Goal: Task Accomplishment & Management: Manage account settings

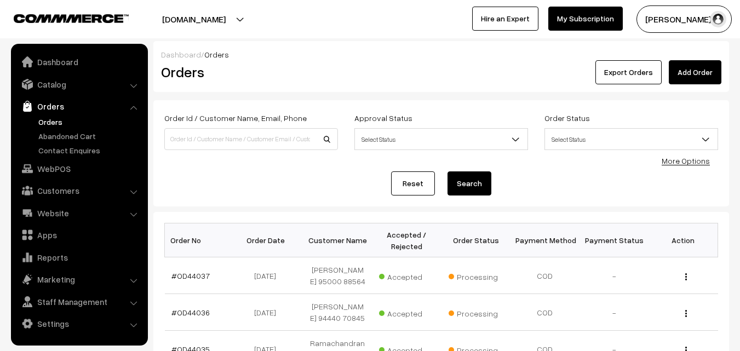
scroll to position [279, 0]
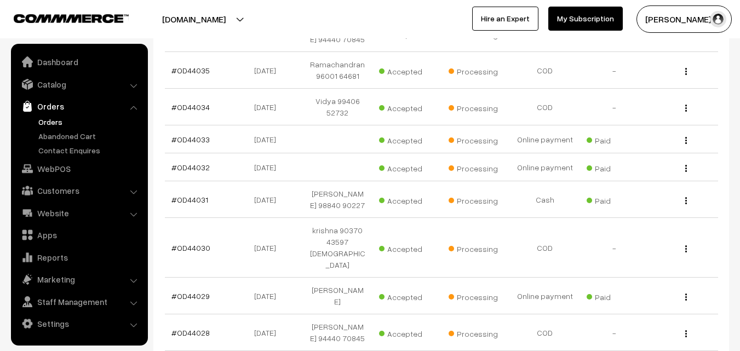
click at [50, 107] on link "Orders" at bounding box center [79, 106] width 130 height 20
click at [52, 123] on link "Orders" at bounding box center [90, 121] width 108 height 11
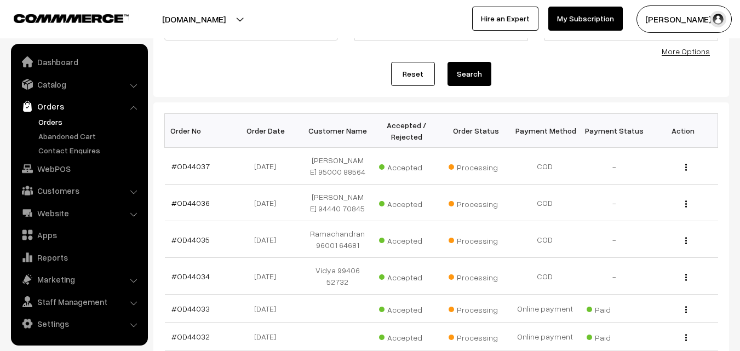
scroll to position [219, 0]
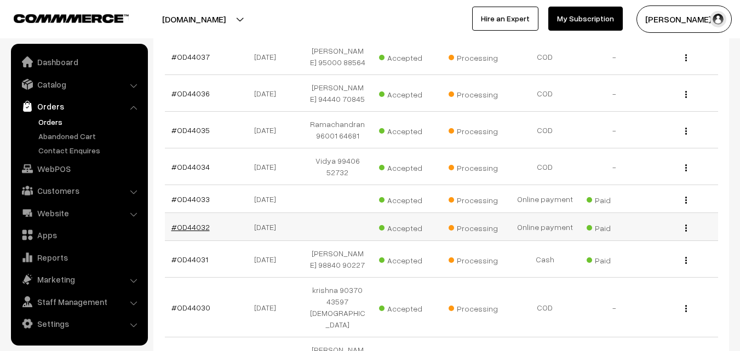
click at [195, 232] on link "#OD44032" at bounding box center [190, 226] width 38 height 9
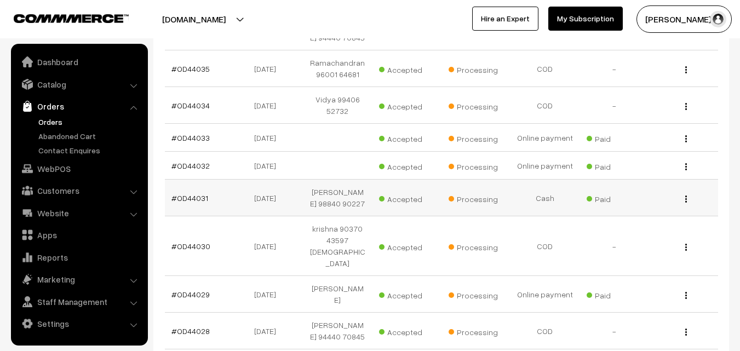
scroll to position [329, 0]
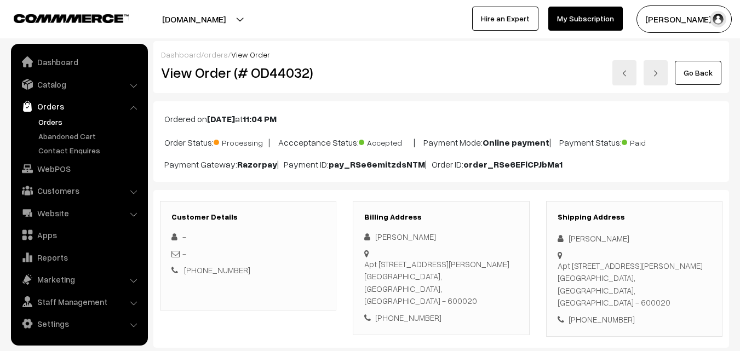
scroll to position [164, 0]
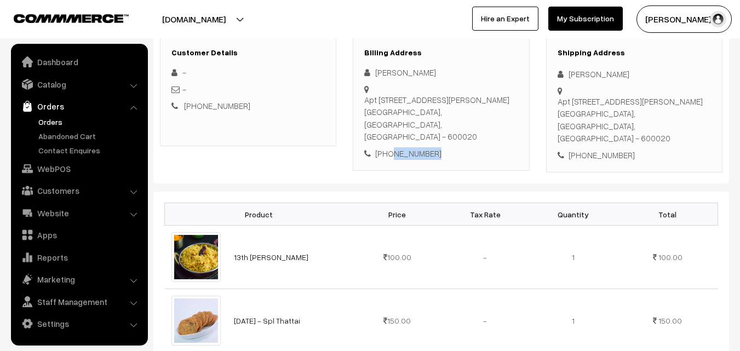
drag, startPoint x: 435, startPoint y: 140, endPoint x: 388, endPoint y: 140, distance: 47.6
click at [388, 147] on div "+91 7400129527" at bounding box center [440, 153] width 153 height 13
copy div "7400129527"
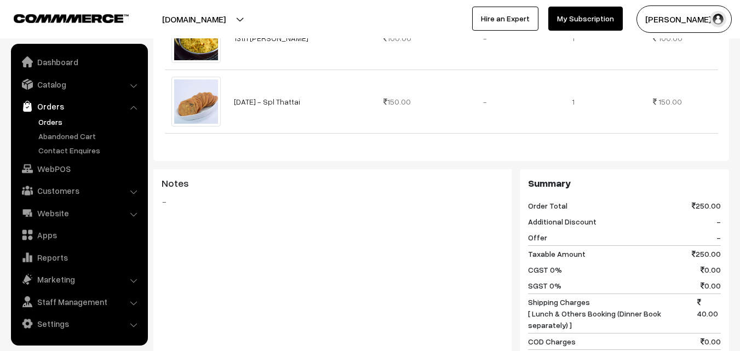
scroll to position [438, 0]
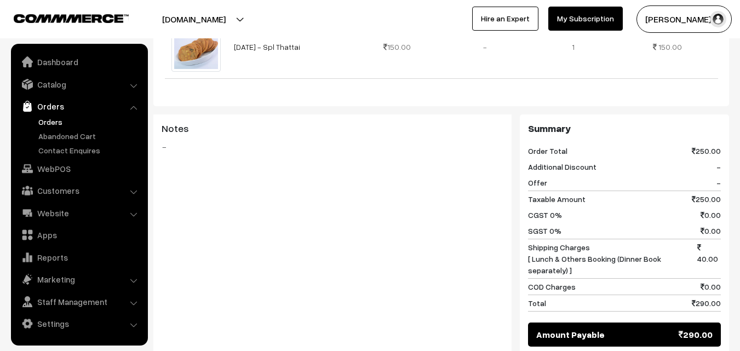
click at [44, 123] on link "Orders" at bounding box center [90, 121] width 108 height 11
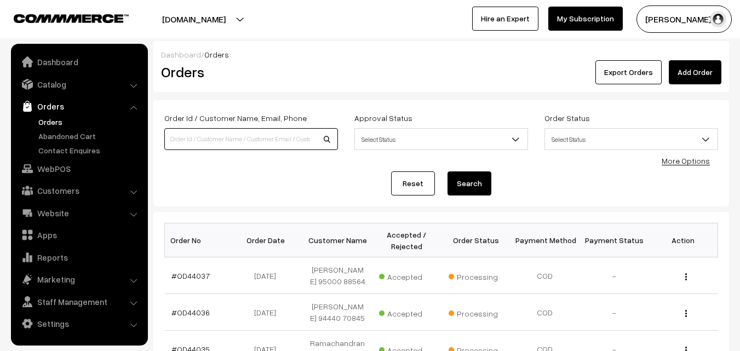
click at [248, 142] on input at bounding box center [251, 139] width 174 height 22
click at [288, 139] on input at bounding box center [251, 139] width 174 height 22
type input "44021"
click at [447, 171] on button "Search" at bounding box center [469, 183] width 44 height 24
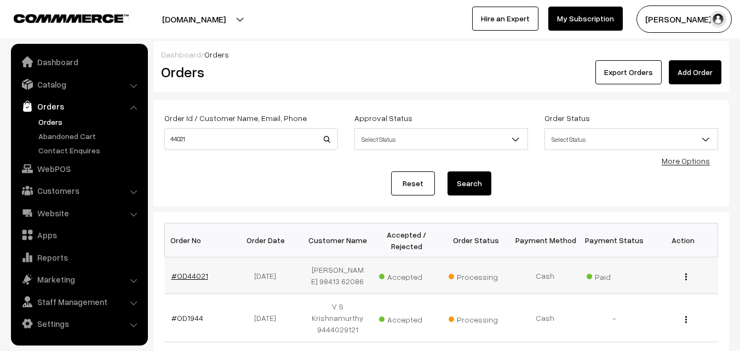
click at [189, 275] on link "#OD44021" at bounding box center [189, 275] width 37 height 9
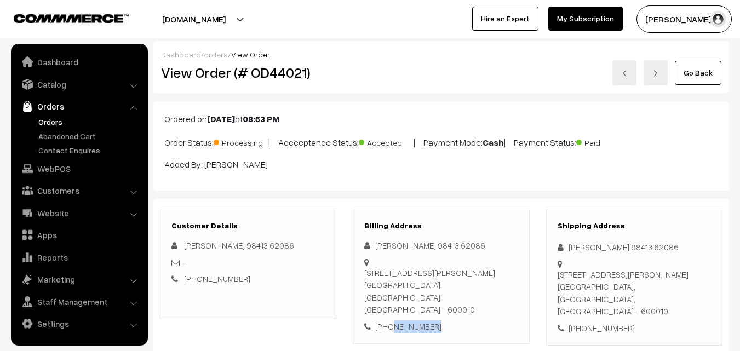
drag, startPoint x: 388, startPoint y: 315, endPoint x: 439, endPoint y: 316, distance: 50.9
click at [439, 320] on div "+91 9841362086" at bounding box center [440, 326] width 153 height 13
copy div "9841362086"
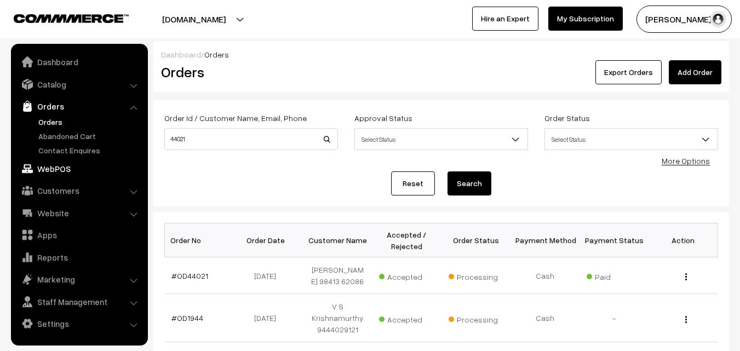
click at [56, 171] on link "WebPOS" at bounding box center [79, 169] width 130 height 20
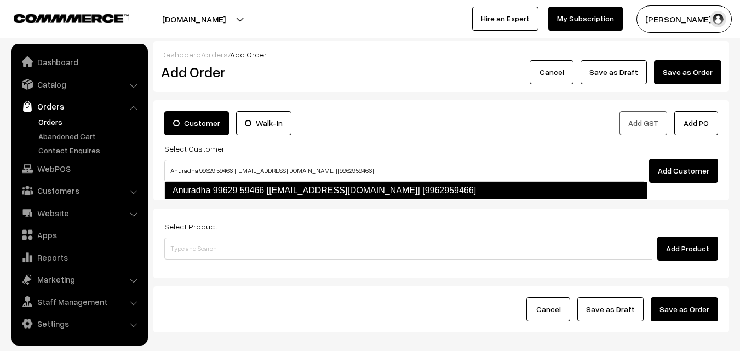
type input "Anuradha 99629 59466 [Annams21@gmail.com] [9962959466]"
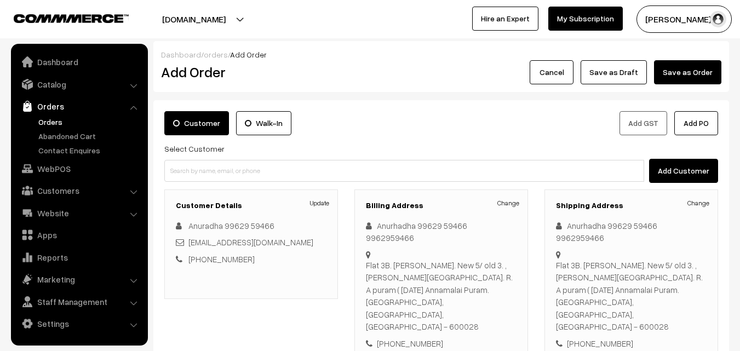
click at [59, 120] on link "Orders" at bounding box center [90, 121] width 108 height 11
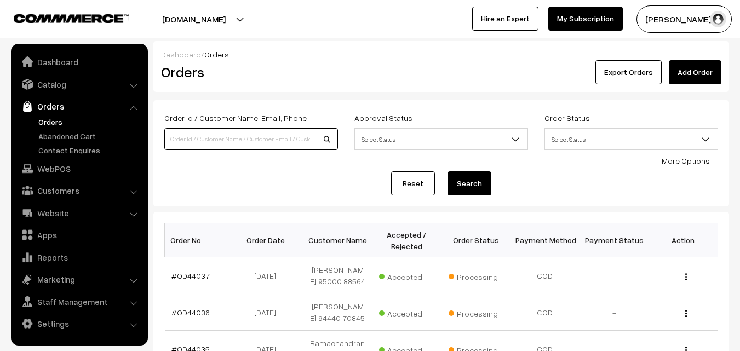
click at [211, 139] on input at bounding box center [251, 139] width 174 height 22
type input "9381788401"
click at [447, 171] on button "Search" at bounding box center [469, 183] width 44 height 24
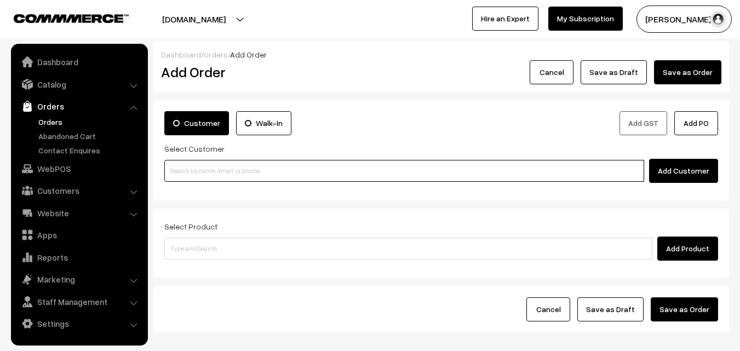
click at [198, 174] on input at bounding box center [404, 171] width 480 height 22
paste input "99629 59466"
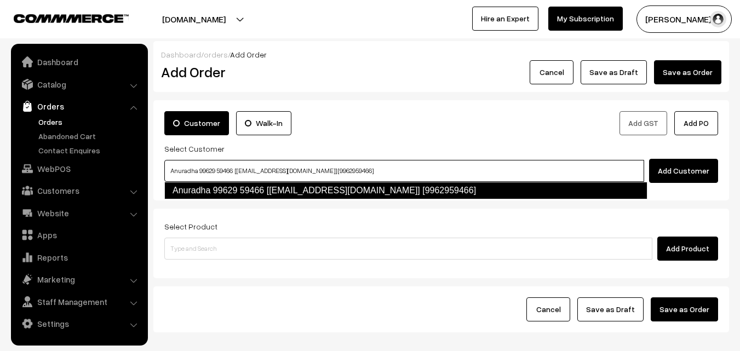
type input "Anuradha 99629 59466 [Annams21@gmail.com] [9962959466]"
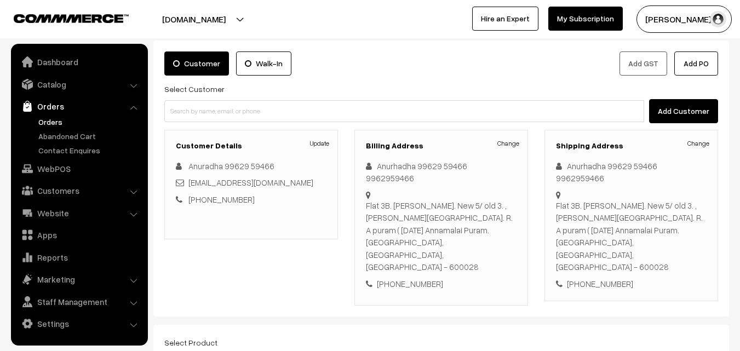
scroll to position [110, 0]
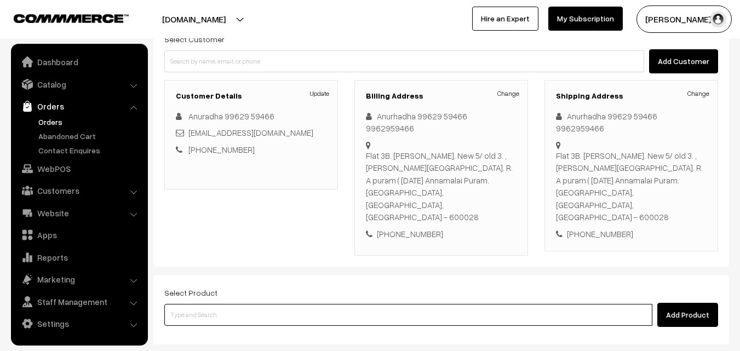
click at [272, 304] on input at bounding box center [408, 315] width 488 height 22
click at [299, 304] on input at bounding box center [408, 315] width 488 height 22
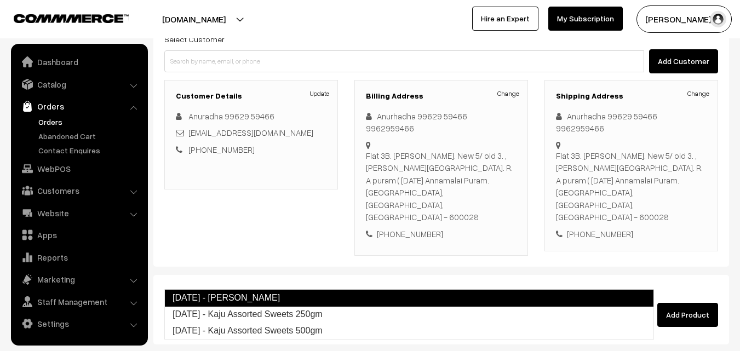
type input "Diwali - Kaju Assorted Sweets 250gm"
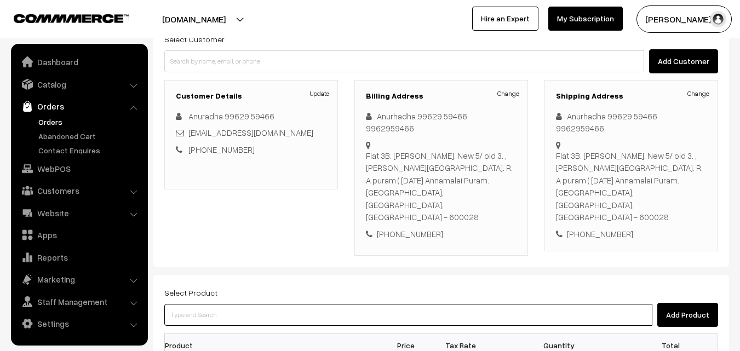
click at [310, 304] on input at bounding box center [408, 315] width 488 height 22
type input "No Products found"
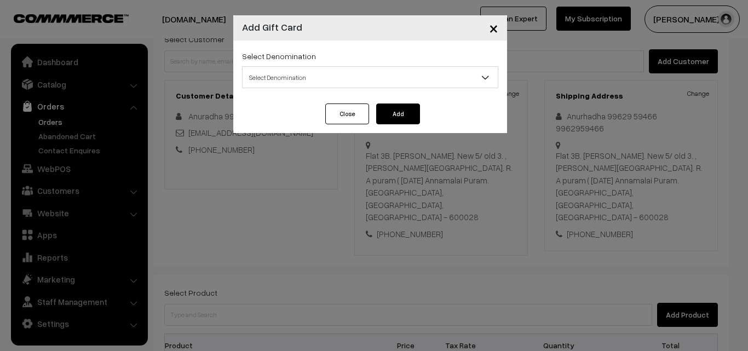
click at [494, 27] on span "×" at bounding box center [493, 28] width 9 height 20
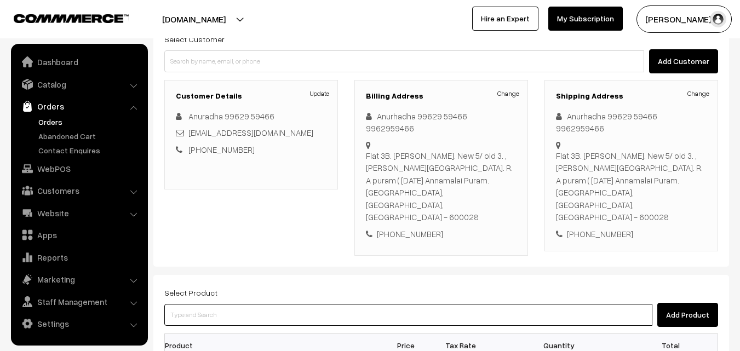
click at [279, 304] on input at bounding box center [408, 315] width 488 height 22
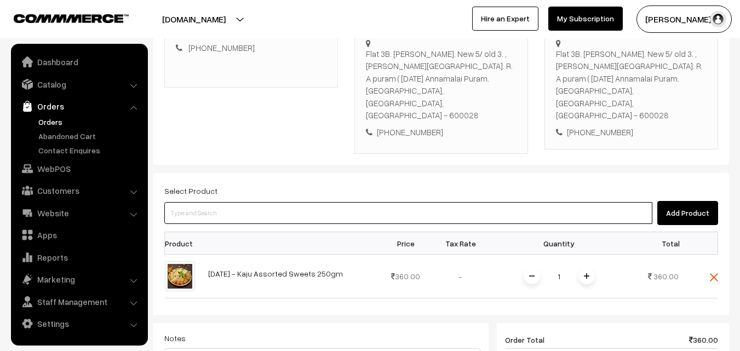
scroll to position [219, 0]
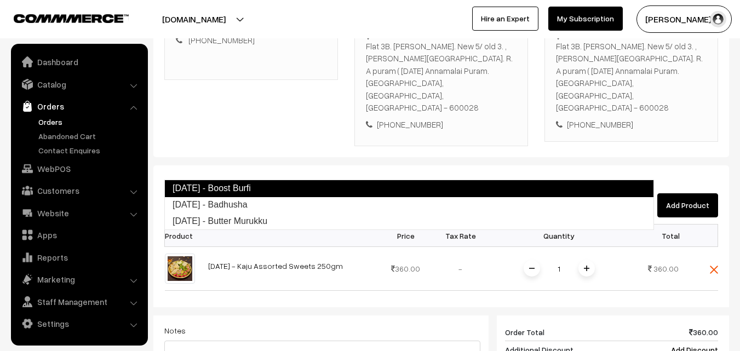
type input "[DATE] - Badhusha"
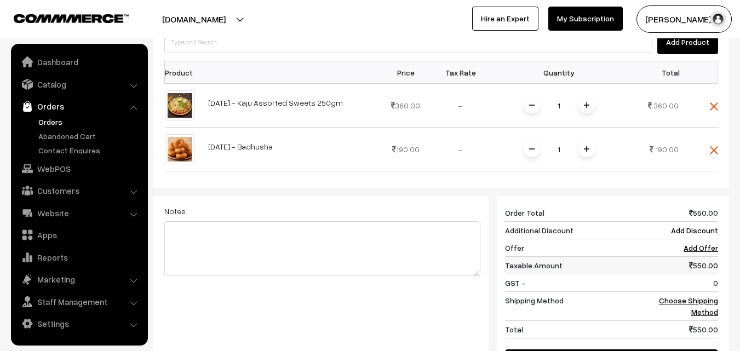
scroll to position [383, 0]
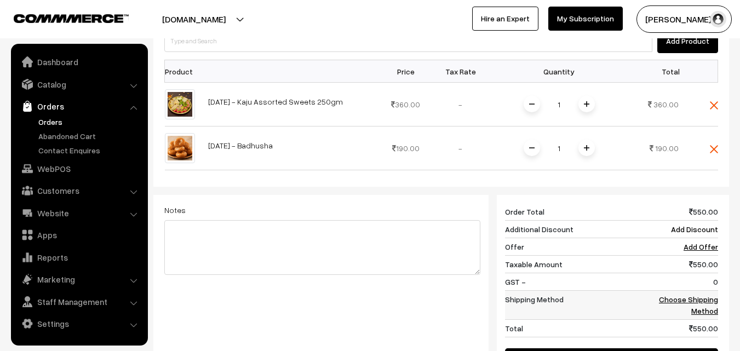
click at [672, 295] on link "Choose Shipping Method" at bounding box center [688, 305] width 59 height 21
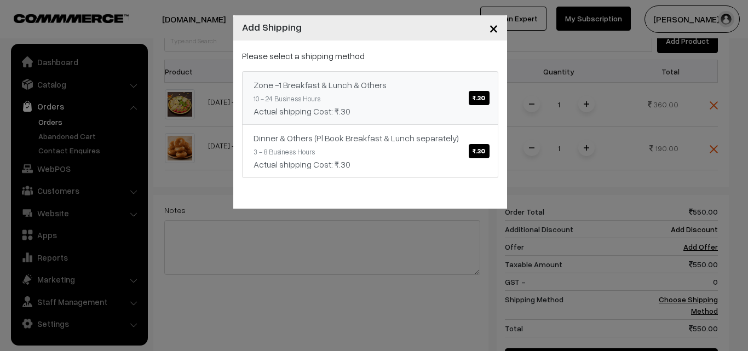
click at [486, 95] on span "₹.30" at bounding box center [479, 98] width 20 height 14
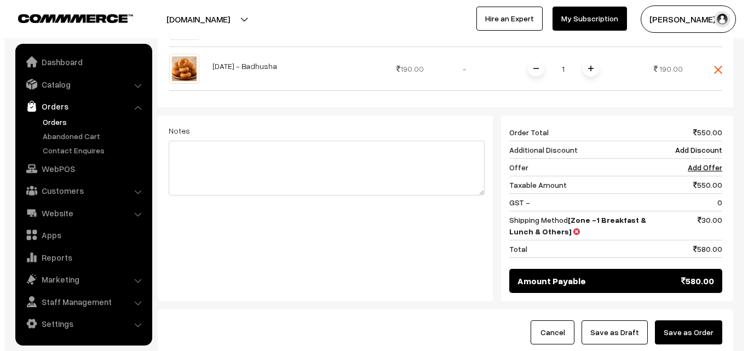
scroll to position [493, 0]
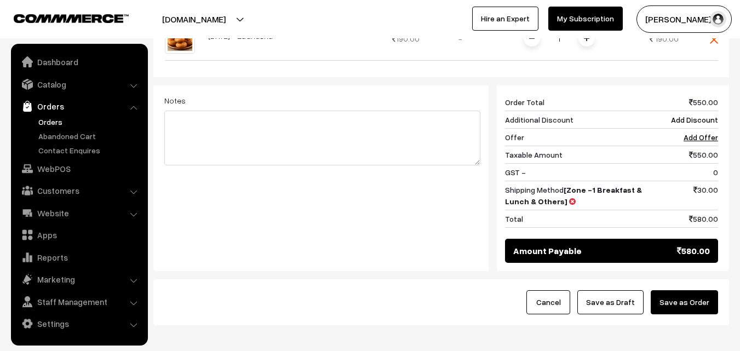
click at [685, 290] on button "Save as Order" at bounding box center [684, 302] width 67 height 24
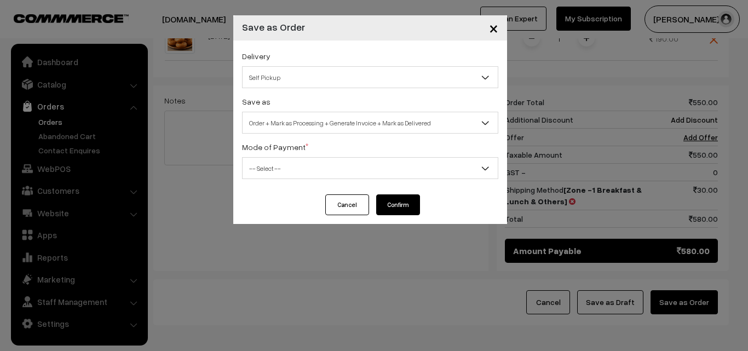
click at [418, 72] on span "Self Pickup" at bounding box center [370, 77] width 255 height 19
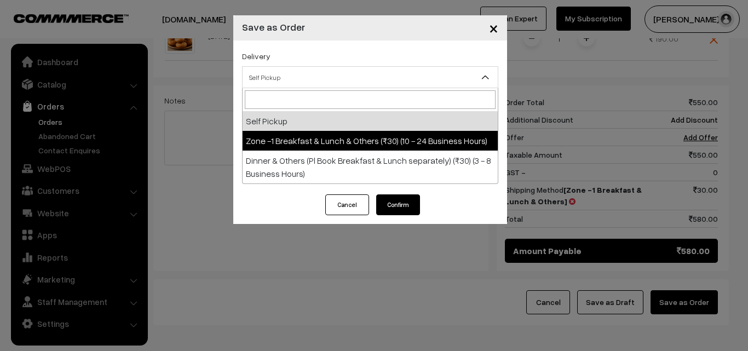
select select "ZON1"
select select "3"
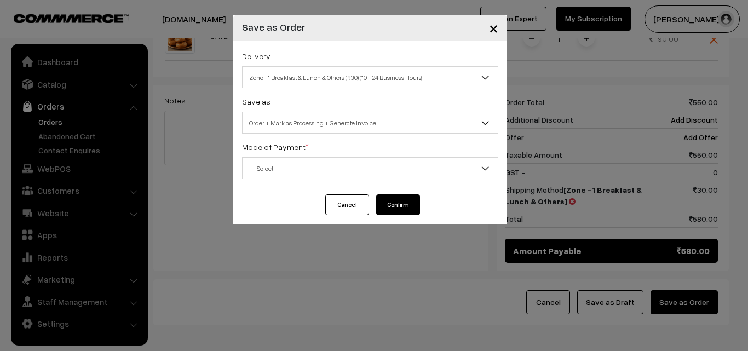
click at [426, 165] on span "-- Select --" at bounding box center [370, 168] width 255 height 19
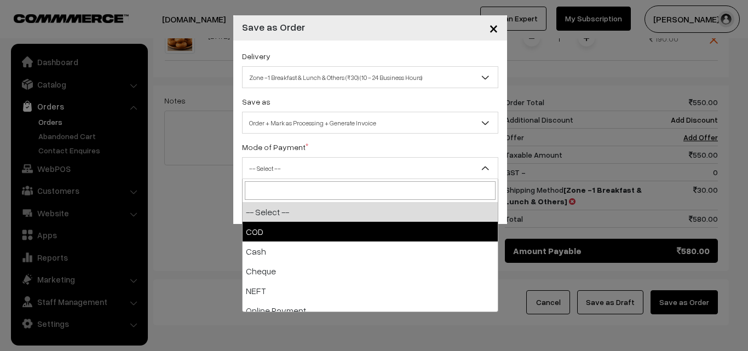
select select "1"
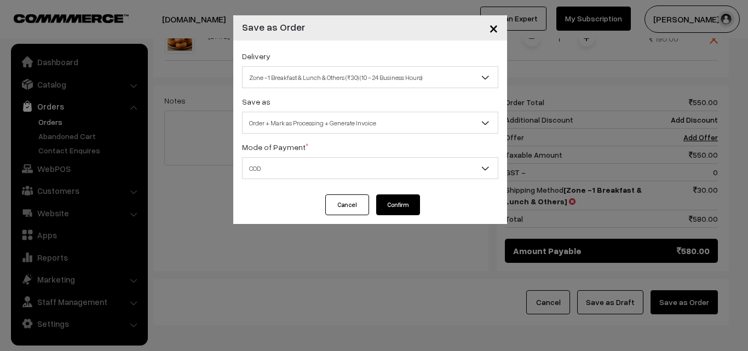
click at [413, 202] on button "Confirm" at bounding box center [398, 204] width 44 height 21
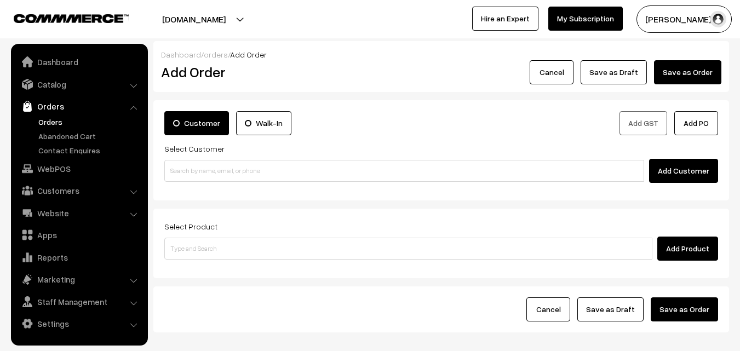
click at [56, 120] on link "Orders" at bounding box center [90, 121] width 108 height 11
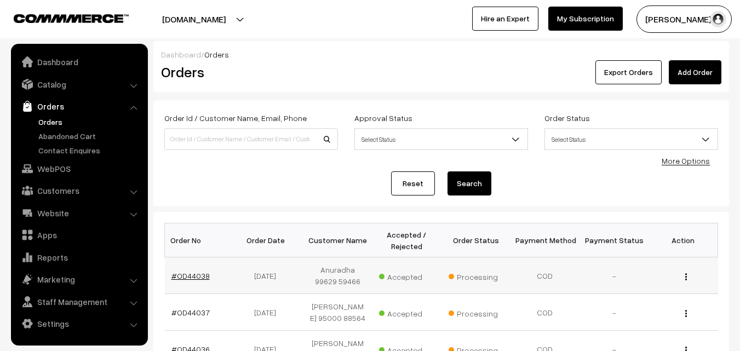
click at [200, 274] on link "#OD44038" at bounding box center [190, 275] width 38 height 9
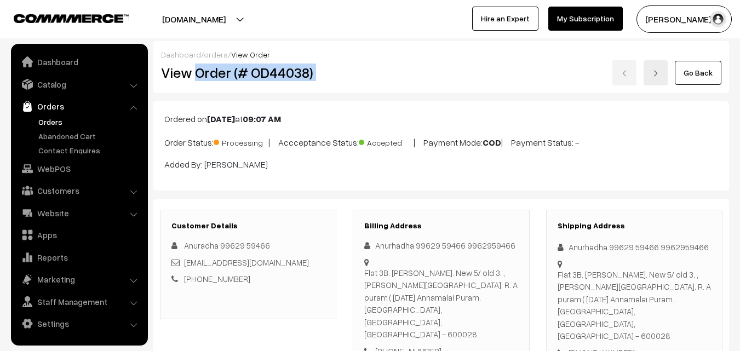
drag, startPoint x: 195, startPoint y: 73, endPoint x: 408, endPoint y: 72, distance: 213.6
click at [408, 72] on div "View Order (# OD44038) Go Back" at bounding box center [441, 72] width 577 height 25
copy div "Order (# OD44038)"
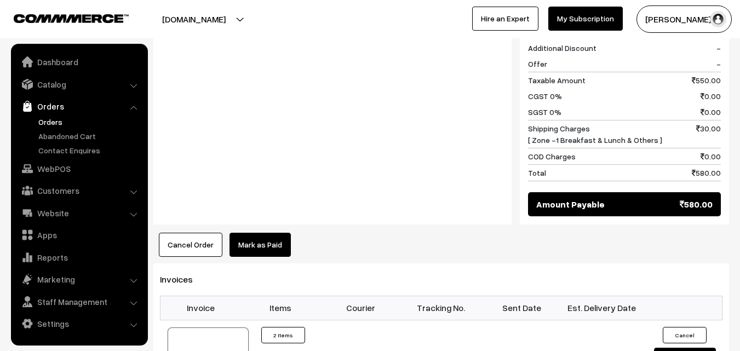
scroll to position [602, 0]
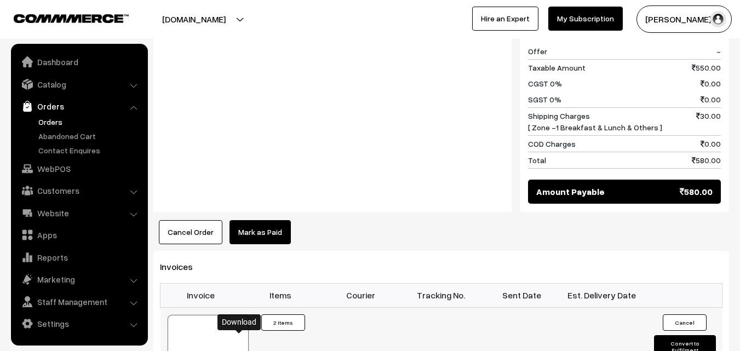
click at [57, 189] on link "Customers" at bounding box center [79, 191] width 130 height 20
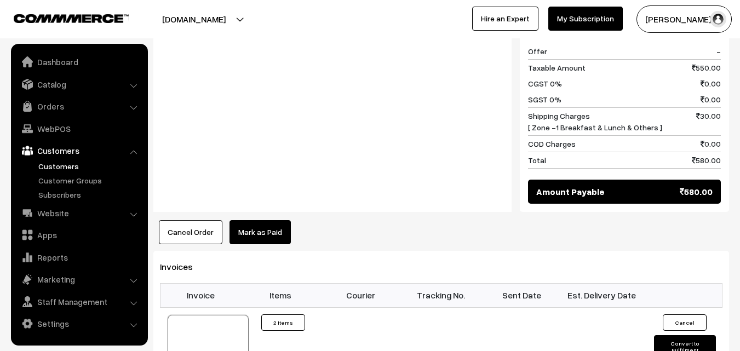
click at [58, 163] on link "Customers" at bounding box center [90, 165] width 108 height 11
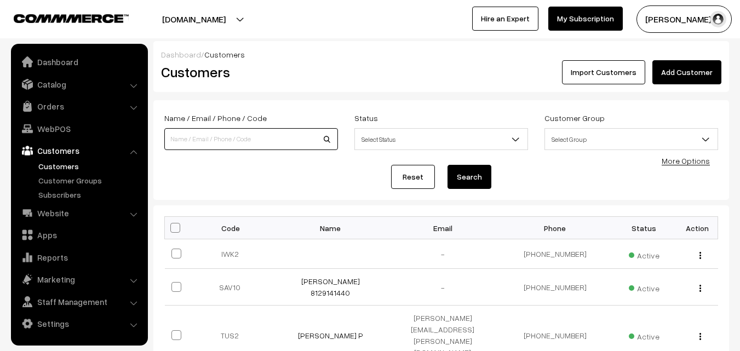
click at [260, 130] on input at bounding box center [251, 139] width 174 height 22
paste input "97908 53455"
type input "9790853455"
click at [447, 165] on button "Search" at bounding box center [469, 177] width 44 height 24
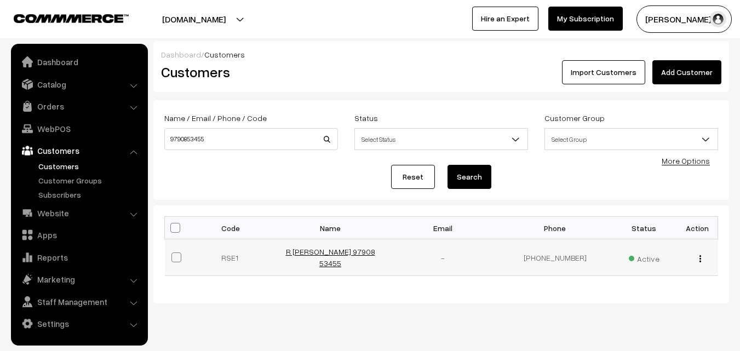
click at [322, 252] on link "R [PERSON_NAME] 97908 53455" at bounding box center [330, 257] width 89 height 21
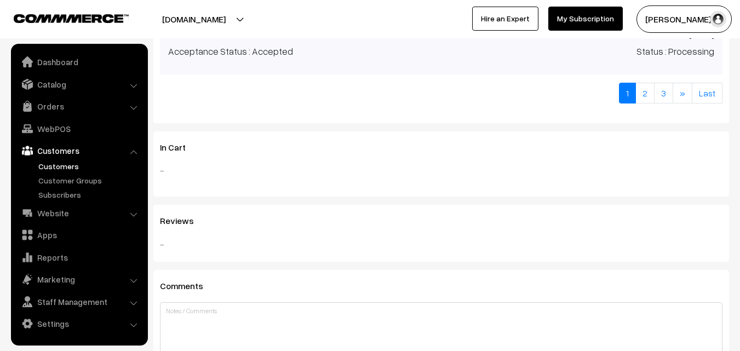
scroll to position [986, 0]
click at [712, 88] on link "Last" at bounding box center [707, 90] width 31 height 21
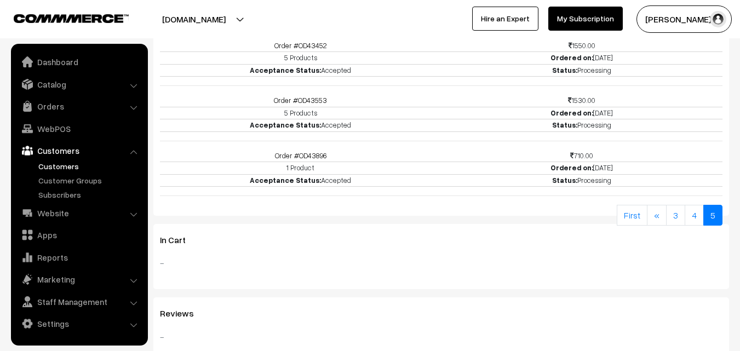
scroll to position [488, 0]
click at [319, 159] on link "Order #OD43896" at bounding box center [300, 156] width 51 height 9
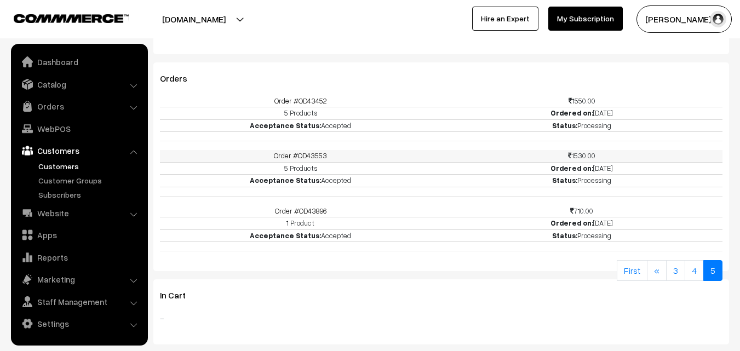
click at [314, 158] on link "Order #OD43553" at bounding box center [300, 155] width 53 height 9
click at [50, 130] on link "WebPOS" at bounding box center [79, 129] width 130 height 20
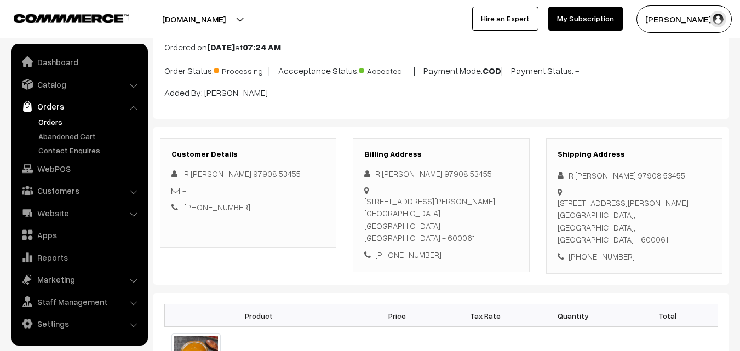
scroll to position [55, 0]
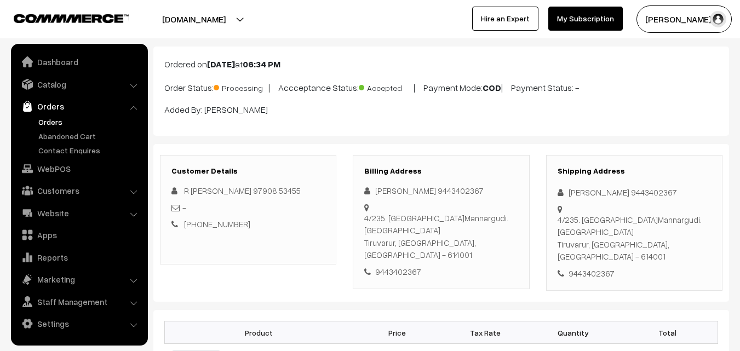
scroll to position [110, 0]
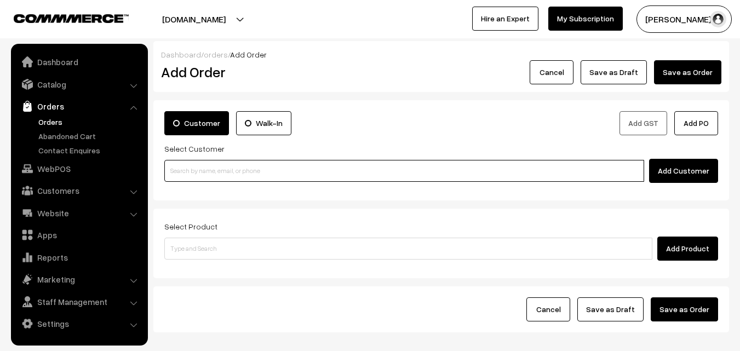
click at [222, 176] on input at bounding box center [404, 171] width 480 height 22
paste input "[PHONE_NUMBER]"
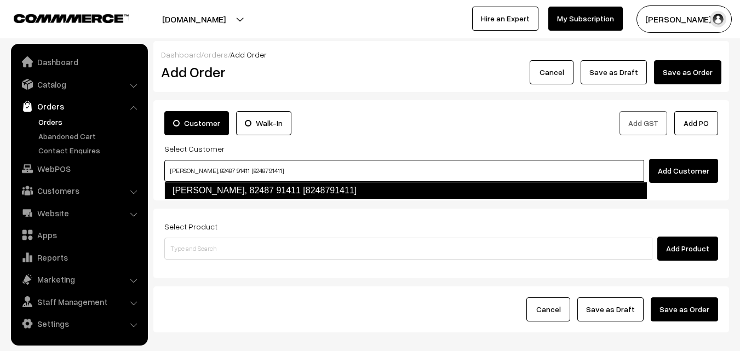
type input "[PERSON_NAME], 82487 91411 [8248791411]"
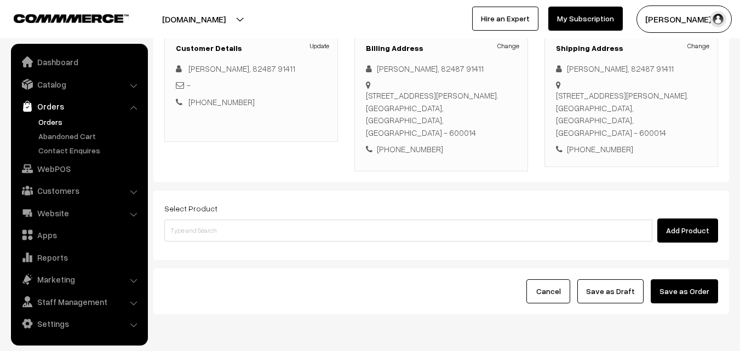
scroll to position [164, 0]
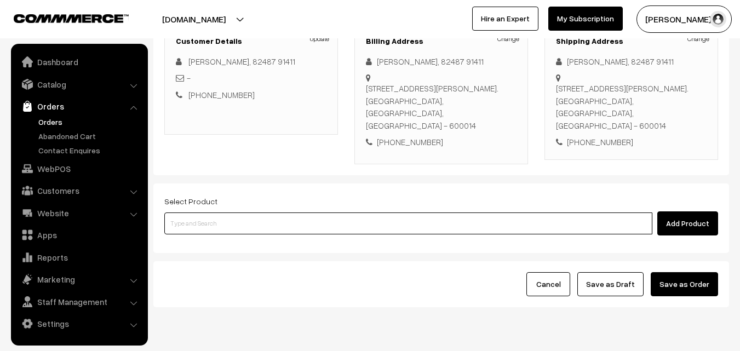
click at [350, 223] on input at bounding box center [408, 223] width 488 height 22
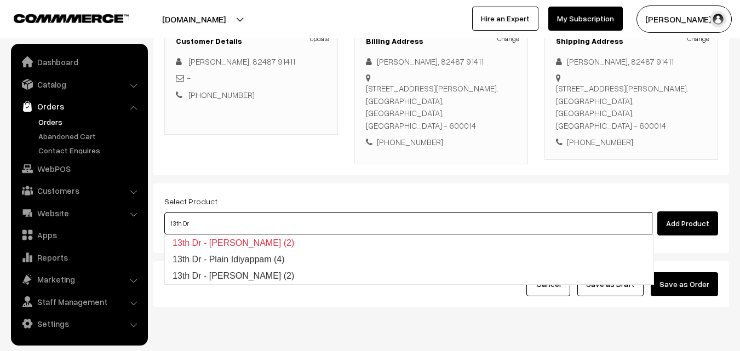
type input "13th Dr"
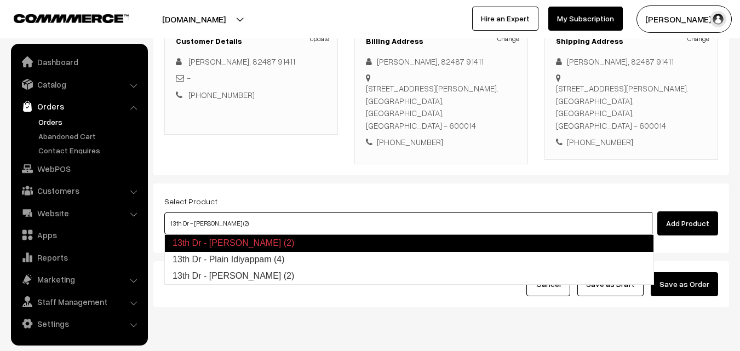
type input "13th Dr - Plain Idiyappam (4)"
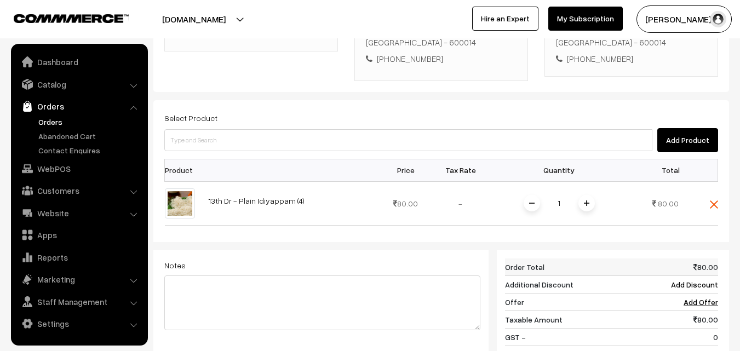
scroll to position [274, 0]
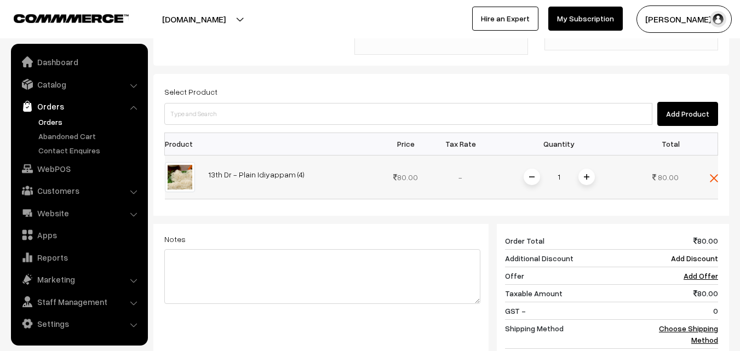
click at [581, 181] on span at bounding box center [586, 177] width 16 height 16
click at [710, 329] on link "Choose Shipping Method" at bounding box center [688, 334] width 59 height 21
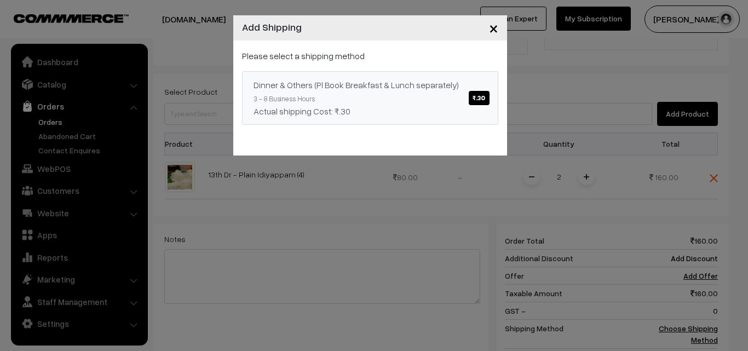
click at [481, 99] on span "₹.30" at bounding box center [479, 98] width 20 height 14
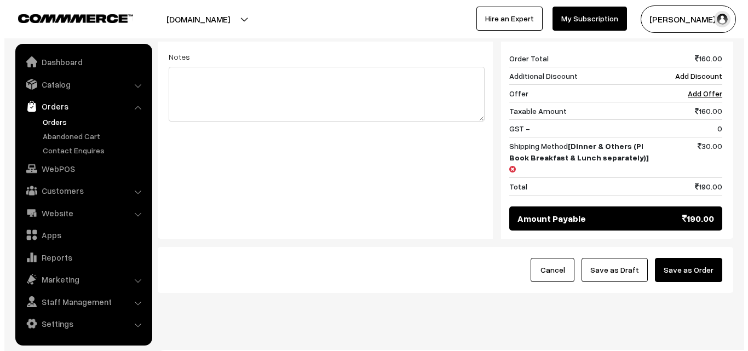
scroll to position [466, 0]
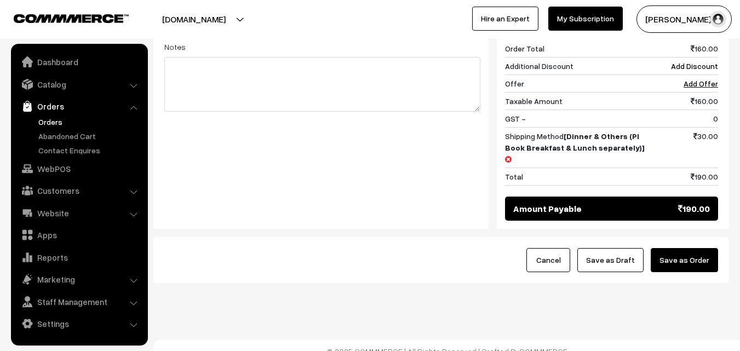
click at [704, 249] on button "Save as Order" at bounding box center [684, 260] width 67 height 24
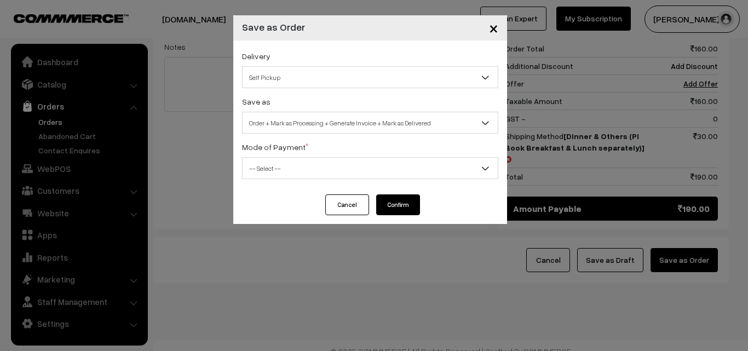
click at [479, 76] on span "Self Pickup" at bounding box center [370, 77] width 255 height 19
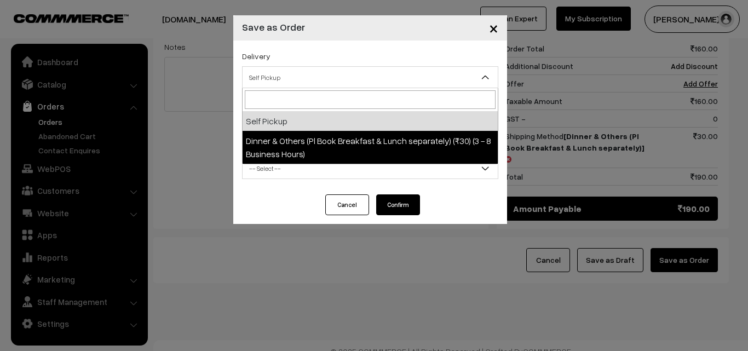
select select "DOP1"
select select "3"
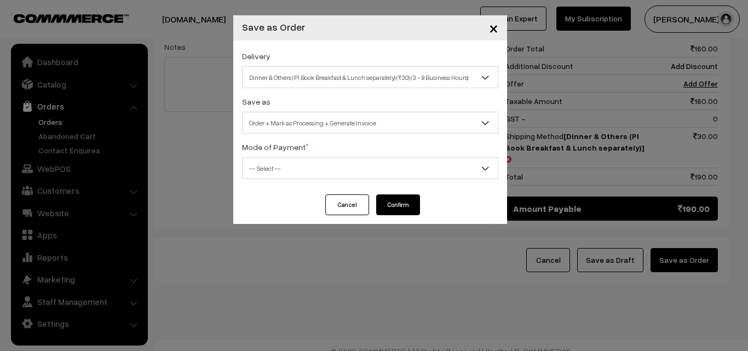
click at [413, 165] on span "-- Select --" at bounding box center [370, 168] width 255 height 19
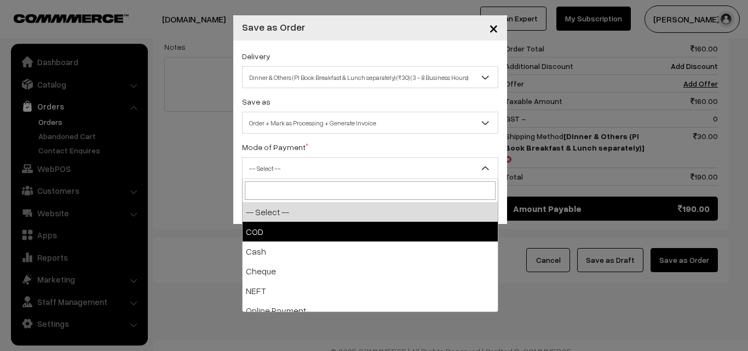
select select "1"
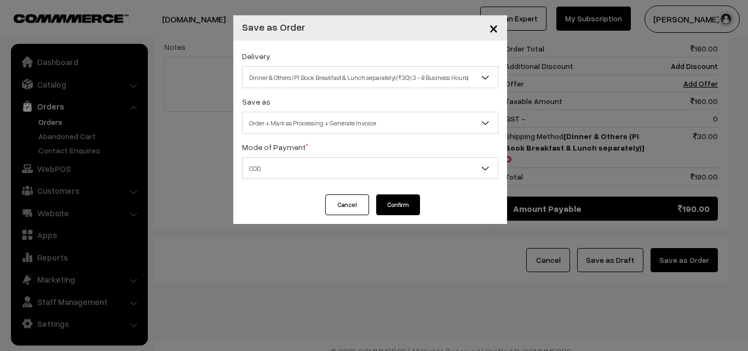
click at [400, 206] on button "Confirm" at bounding box center [398, 204] width 44 height 21
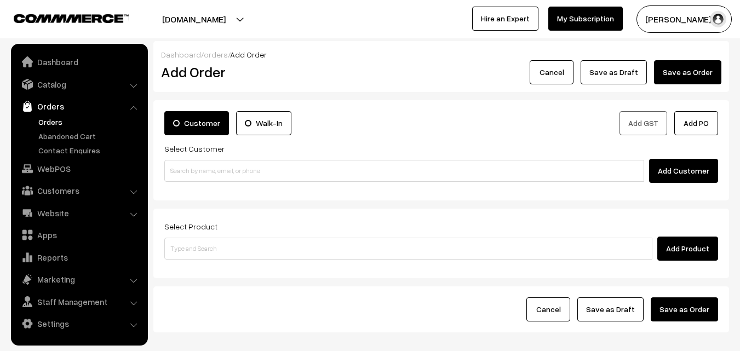
click at [53, 119] on link "Orders" at bounding box center [90, 121] width 108 height 11
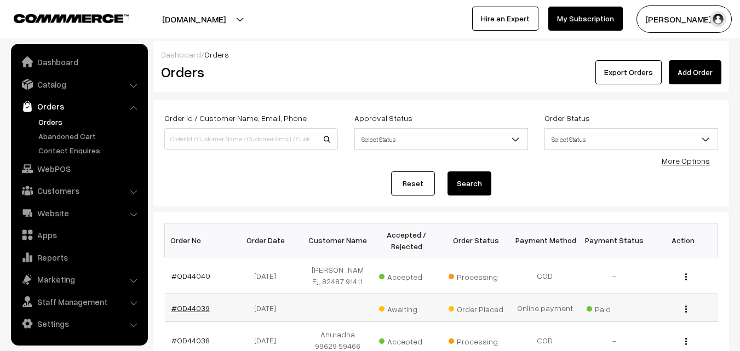
click at [184, 313] on link "#OD44039" at bounding box center [190, 307] width 38 height 9
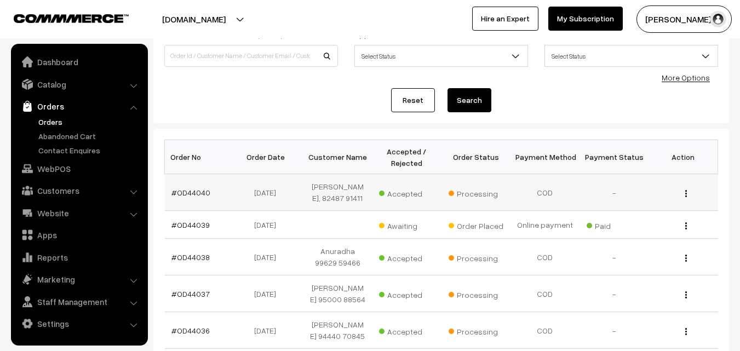
scroll to position [110, 0]
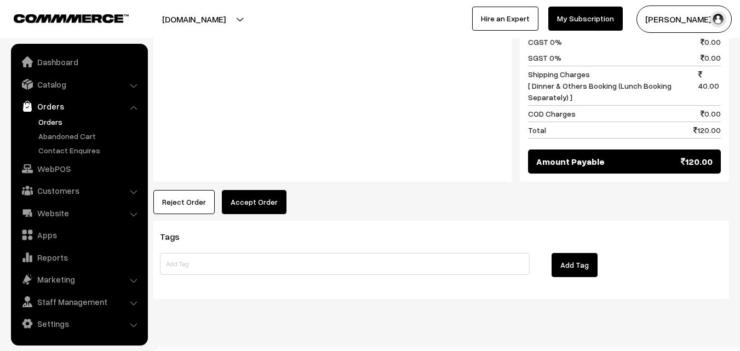
click at [252, 193] on button "Accept Order" at bounding box center [254, 202] width 65 height 24
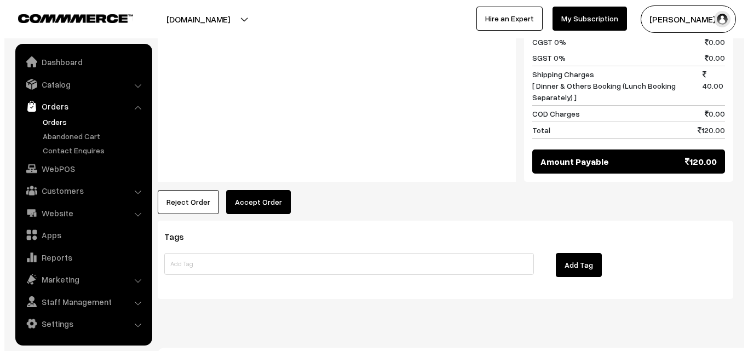
scroll to position [548, 0]
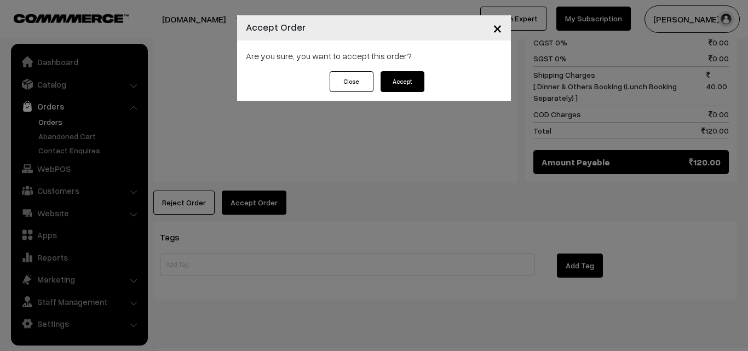
click at [406, 82] on button "Accept" at bounding box center [403, 81] width 44 height 21
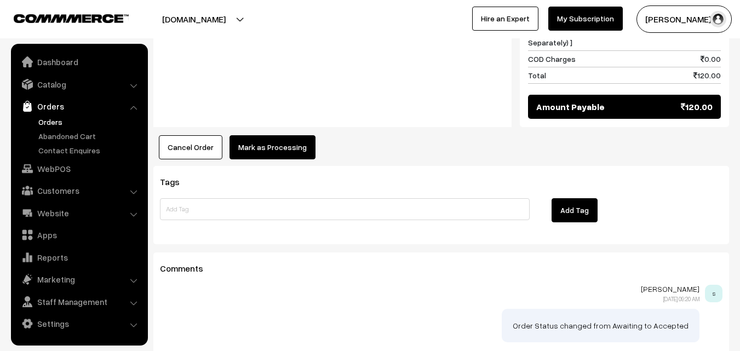
click at [269, 136] on button "Mark as Processing" at bounding box center [272, 147] width 86 height 24
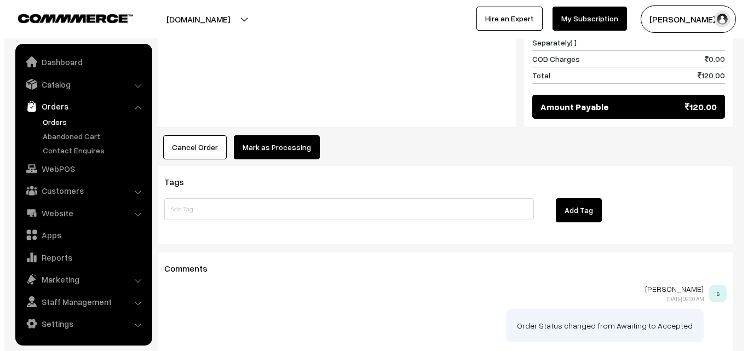
scroll to position [603, 0]
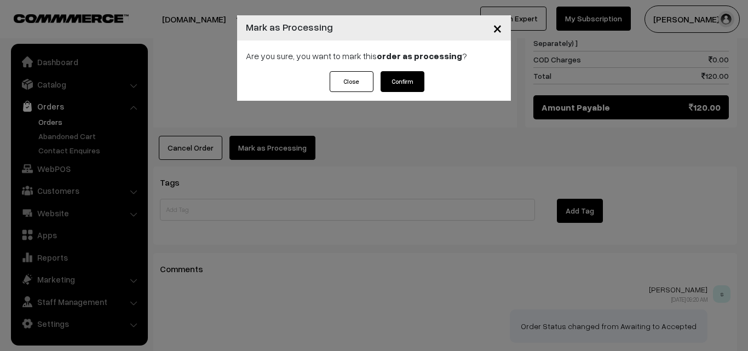
click at [406, 80] on button "Confirm" at bounding box center [403, 81] width 44 height 21
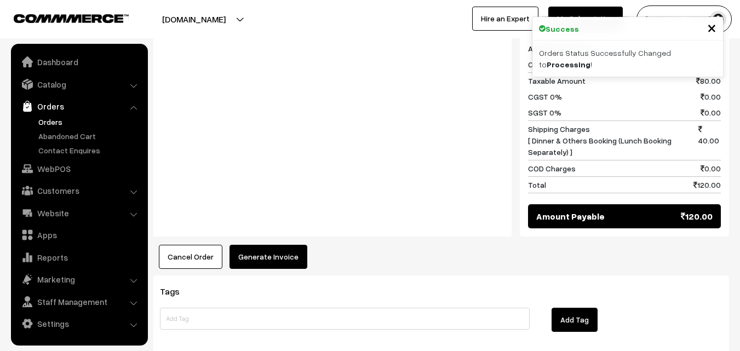
click at [251, 245] on button "Generate Invoice" at bounding box center [268, 257] width 78 height 24
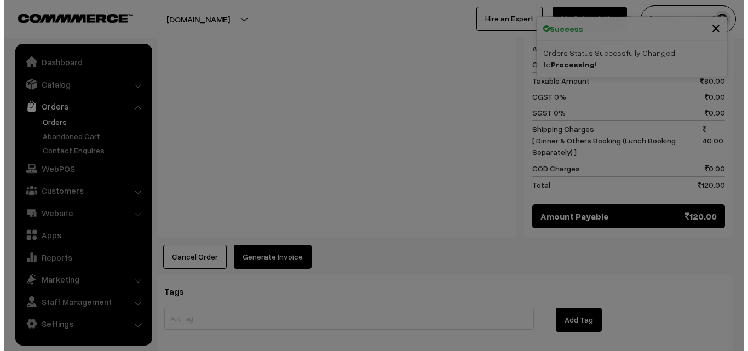
scroll to position [493, 0]
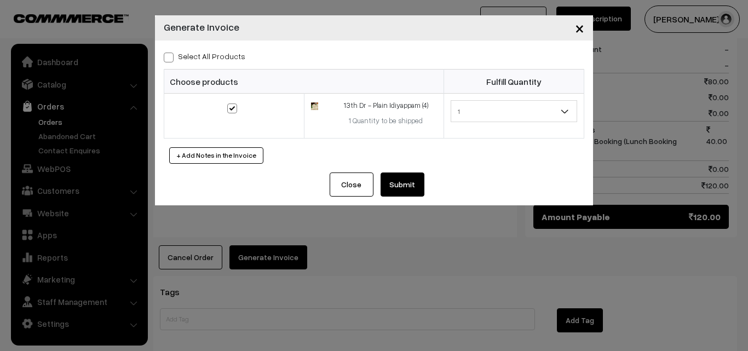
click at [171, 58] on span at bounding box center [169, 58] width 10 height 10
click at [171, 58] on input "Select All Products" at bounding box center [167, 55] width 7 height 7
checkbox input "true"
click at [414, 188] on button "Submit" at bounding box center [403, 184] width 44 height 24
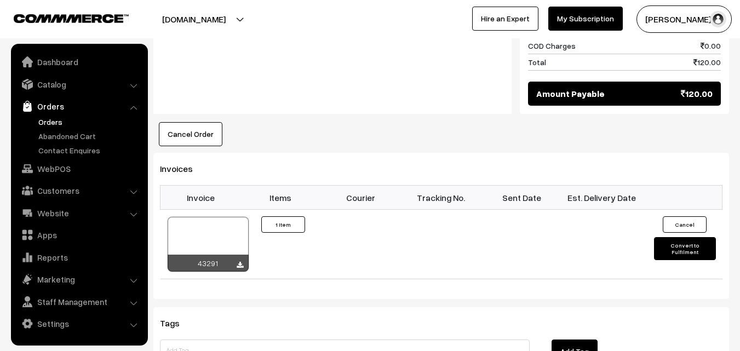
scroll to position [658, 0]
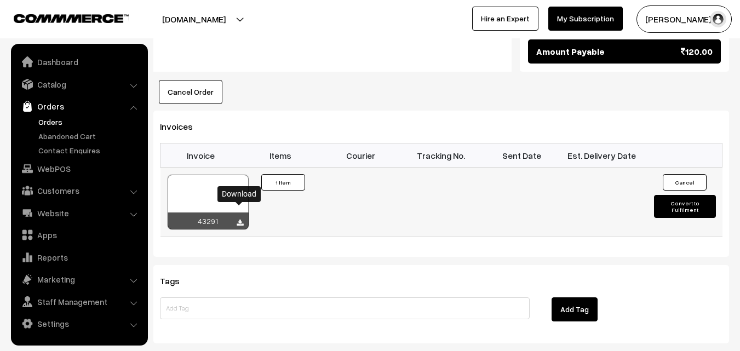
click at [243, 220] on icon at bounding box center [240, 223] width 7 height 7
click at [54, 121] on link "Orders" at bounding box center [90, 121] width 108 height 11
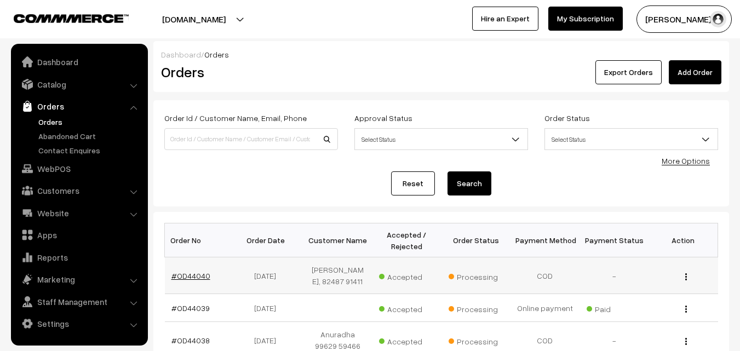
click at [195, 279] on link "#OD44040" at bounding box center [190, 275] width 39 height 9
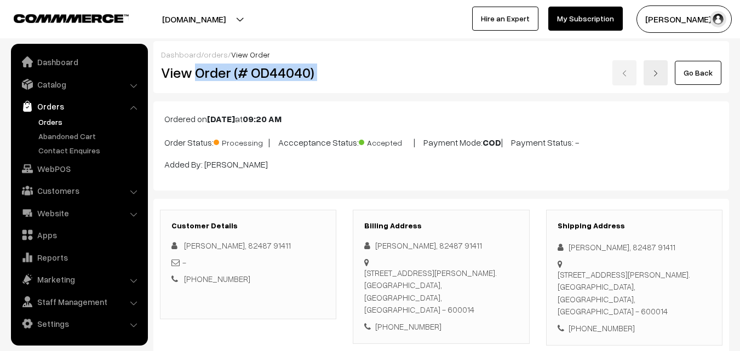
drag, startPoint x: 196, startPoint y: 71, endPoint x: 388, endPoint y: 71, distance: 191.6
click at [388, 71] on div "View Order (# OD44040) Go Back" at bounding box center [441, 72] width 577 height 25
copy div "Order (# OD44040)"
click at [48, 124] on link "Orders" at bounding box center [90, 121] width 108 height 11
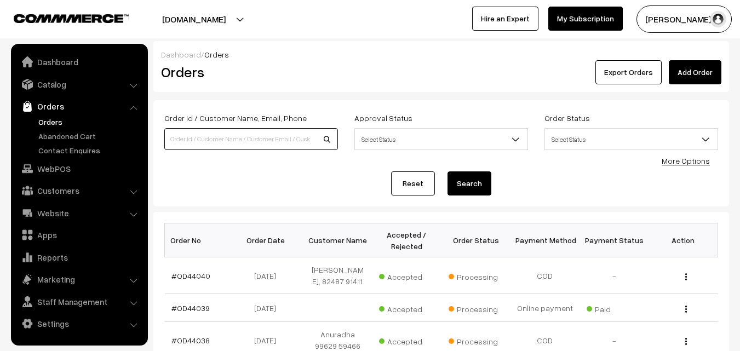
click at [217, 133] on input at bounding box center [251, 139] width 174 height 22
type input "43452"
click at [447, 171] on button "Search" at bounding box center [469, 183] width 44 height 24
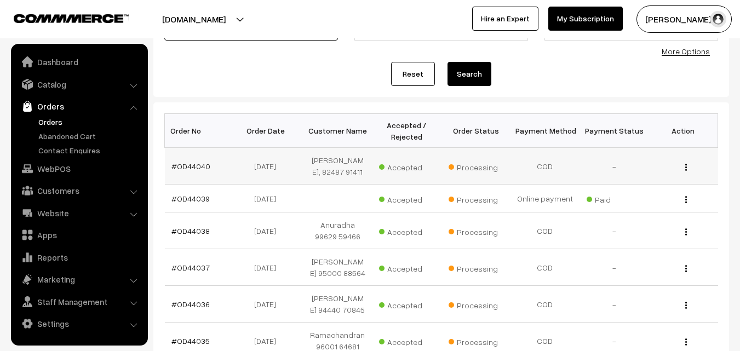
scroll to position [164, 0]
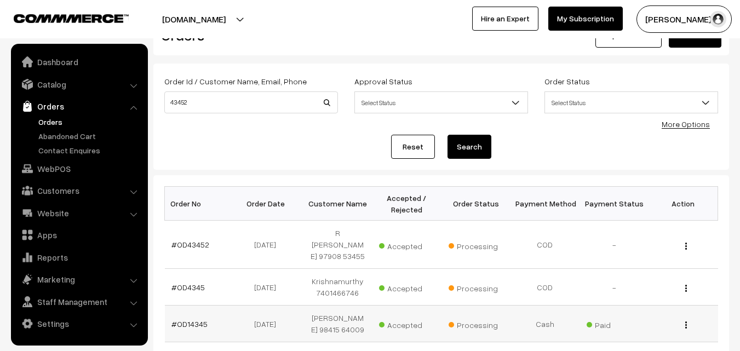
scroll to position [55, 0]
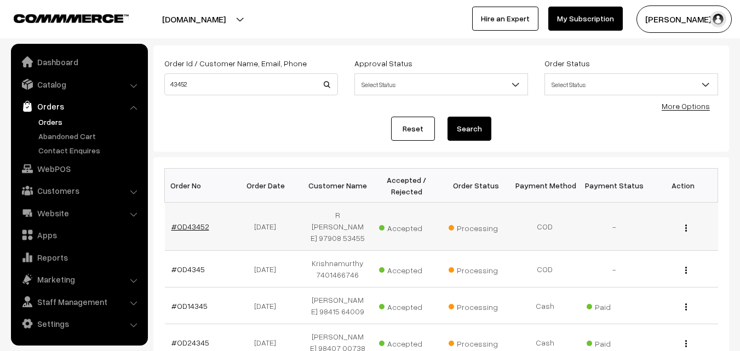
click at [197, 225] on link "#OD43452" at bounding box center [190, 226] width 38 height 9
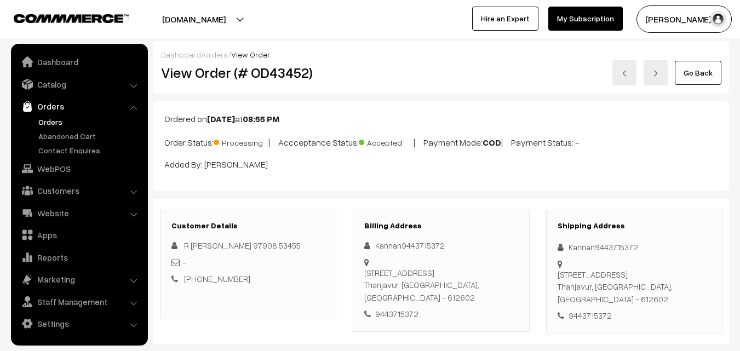
click at [50, 122] on link "Orders" at bounding box center [90, 121] width 108 height 11
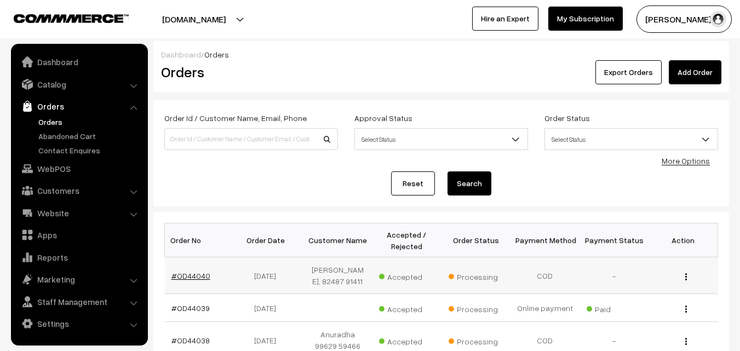
click at [195, 278] on link "#OD44040" at bounding box center [190, 275] width 39 height 9
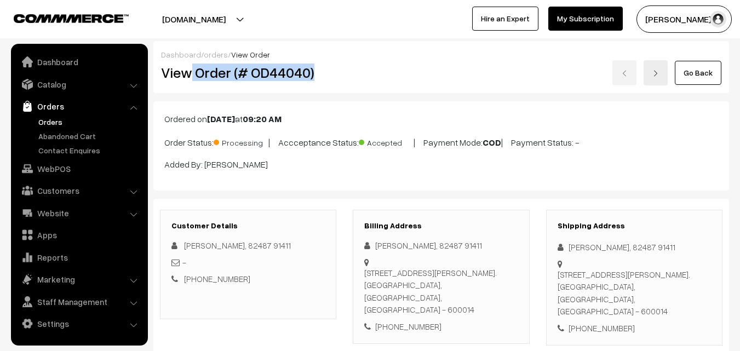
drag, startPoint x: 193, startPoint y: 74, endPoint x: 324, endPoint y: 85, distance: 130.8
click at [324, 85] on div "View Order (# OD44040)" at bounding box center [249, 72] width 192 height 25
copy h2 "Order (# OD44040)"
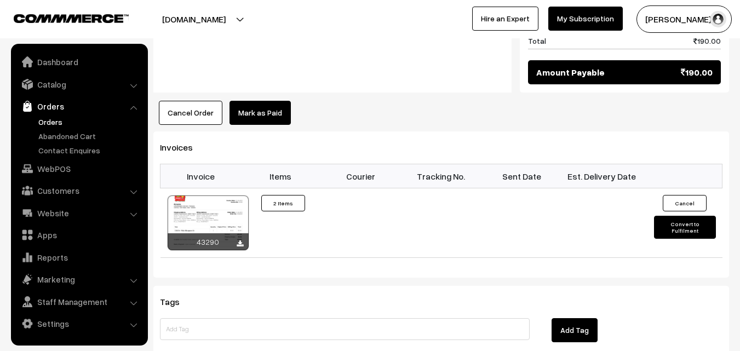
scroll to position [657, 0]
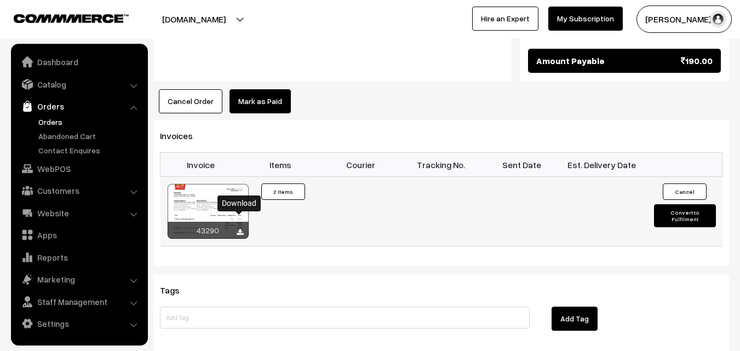
click at [241, 229] on icon at bounding box center [240, 232] width 7 height 7
click at [52, 168] on link "WebPOS" at bounding box center [79, 169] width 130 height 20
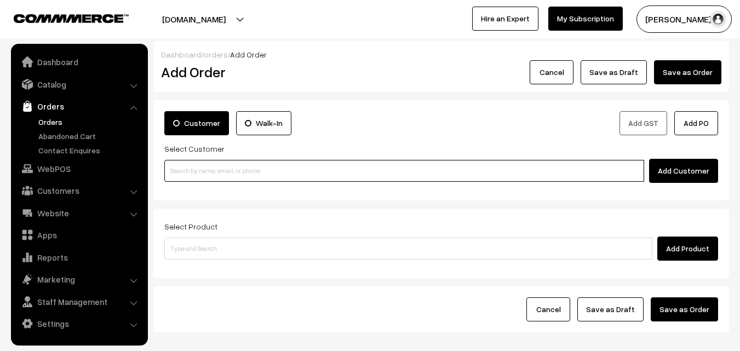
click at [237, 168] on input at bounding box center [404, 171] width 480 height 22
paste input "89399 13360"
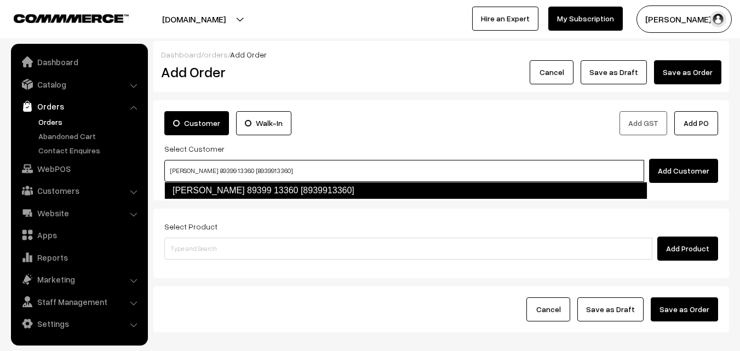
type input "Ramanathan 89399 13360 [8939913360]"
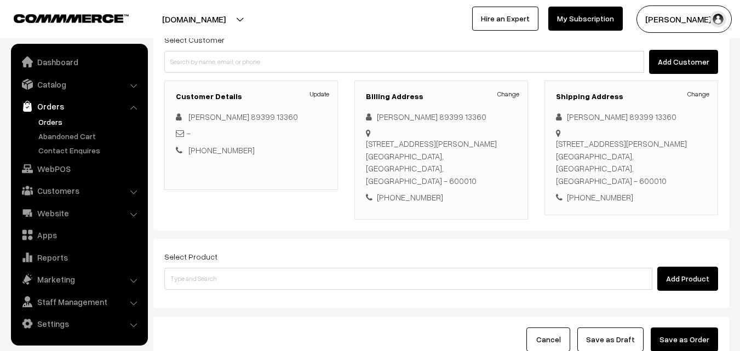
scroll to position [110, 0]
click at [46, 122] on link "Orders" at bounding box center [90, 121] width 108 height 11
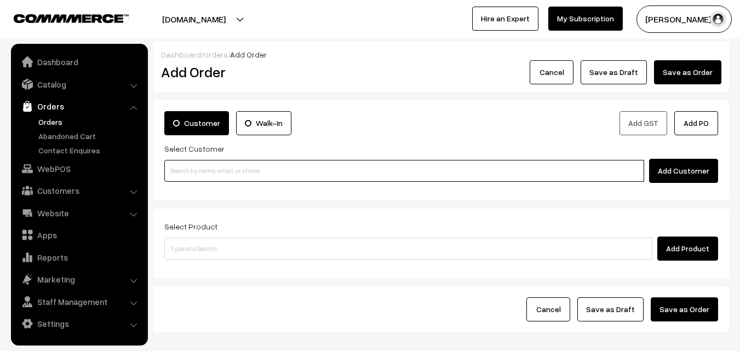
click at [279, 164] on input at bounding box center [404, 171] width 480 height 22
paste input "98487 29581"
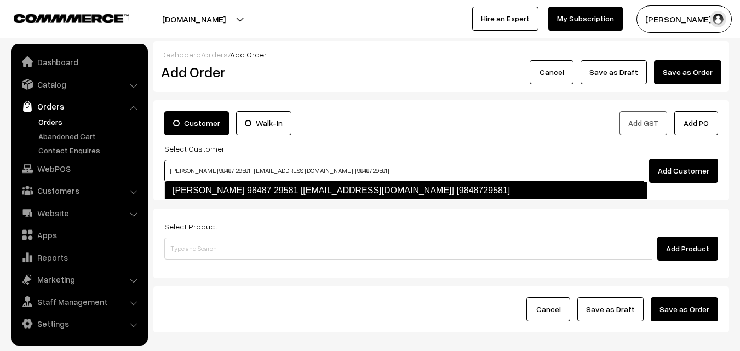
type input "vijayasarathy 98487 29581 [Annam25@gmail.com] [9848729581]"
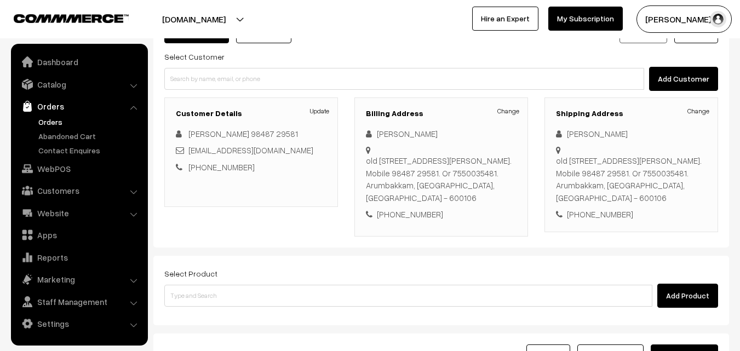
scroll to position [110, 0]
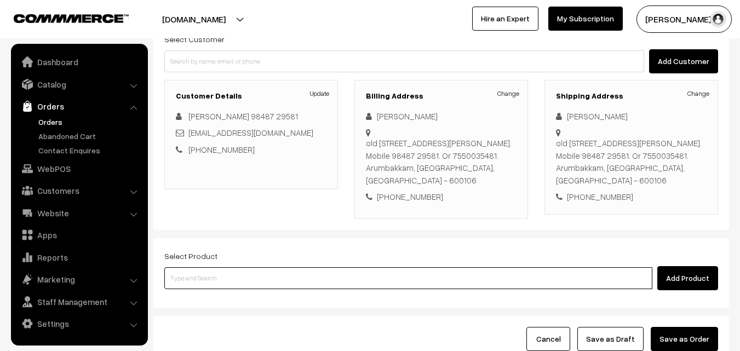
click at [321, 278] on input at bounding box center [408, 278] width 488 height 22
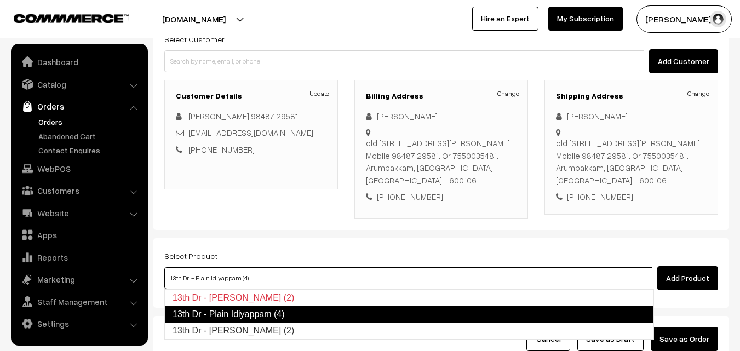
type input "13th Dr - Poori (2)"
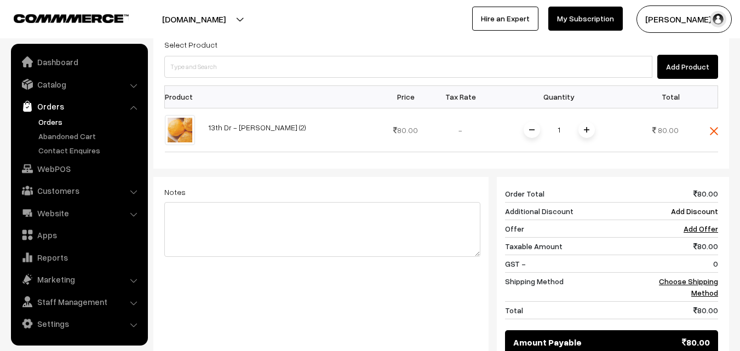
scroll to position [329, 0]
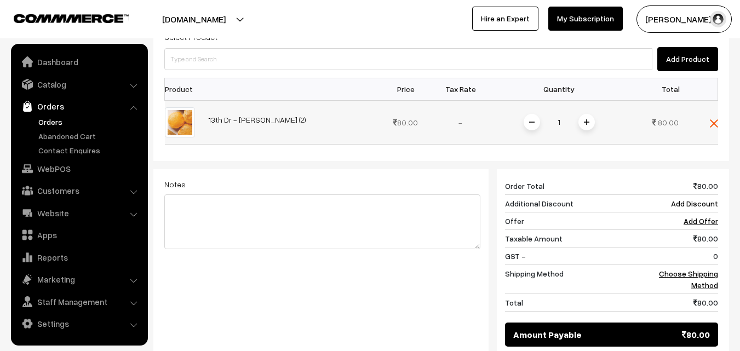
click at [590, 116] on span at bounding box center [586, 122] width 16 height 16
click at [712, 281] on link "Choose Shipping Method" at bounding box center [688, 279] width 59 height 21
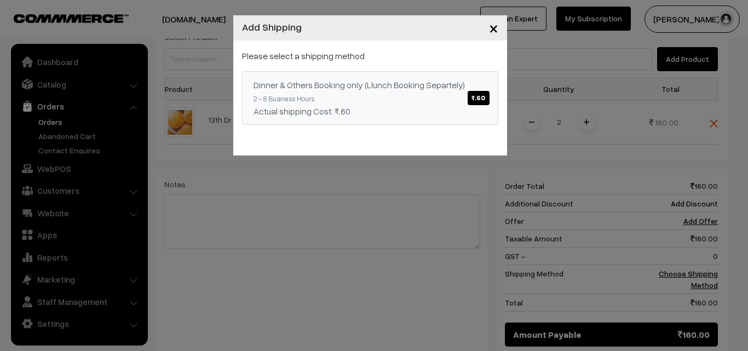
click at [484, 100] on span "₹.60" at bounding box center [478, 98] width 21 height 14
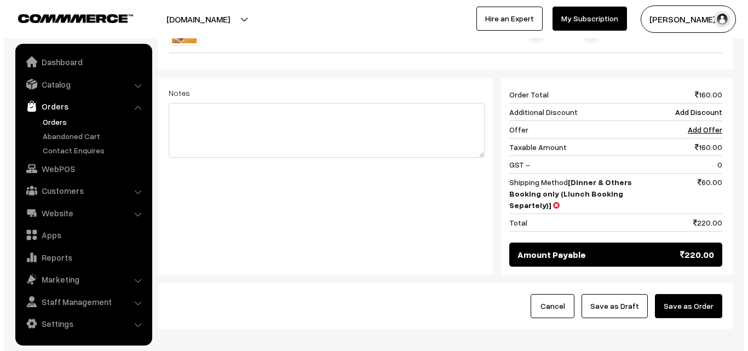
scroll to position [438, 0]
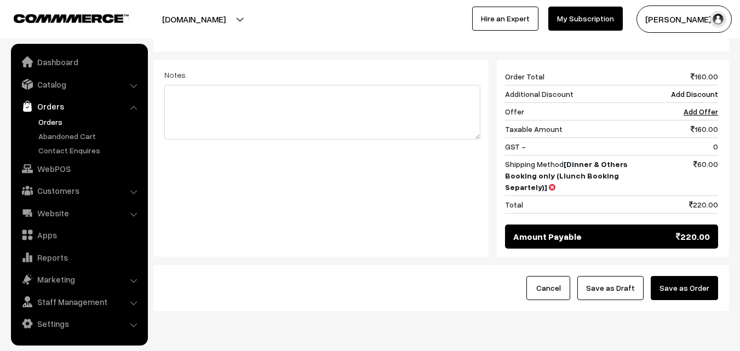
click at [671, 290] on button "Save as Order" at bounding box center [684, 288] width 67 height 24
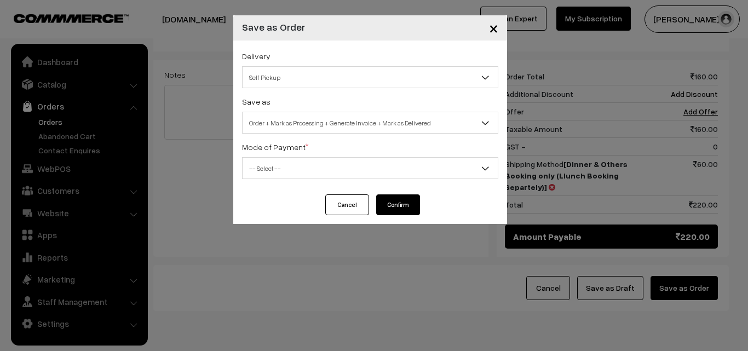
click at [356, 74] on span "Self Pickup" at bounding box center [370, 77] width 255 height 19
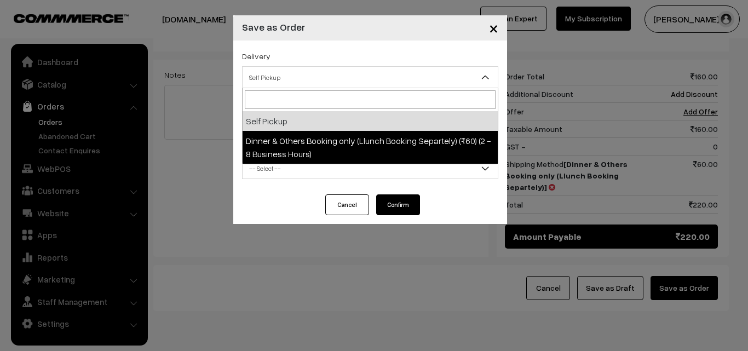
select select "DOB3"
select select "3"
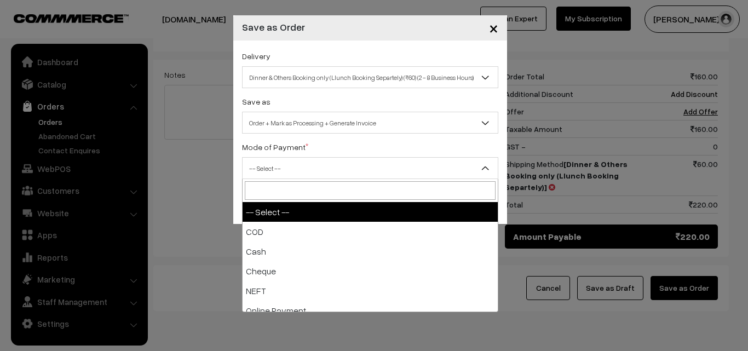
click at [356, 168] on span "-- Select --" at bounding box center [370, 168] width 255 height 19
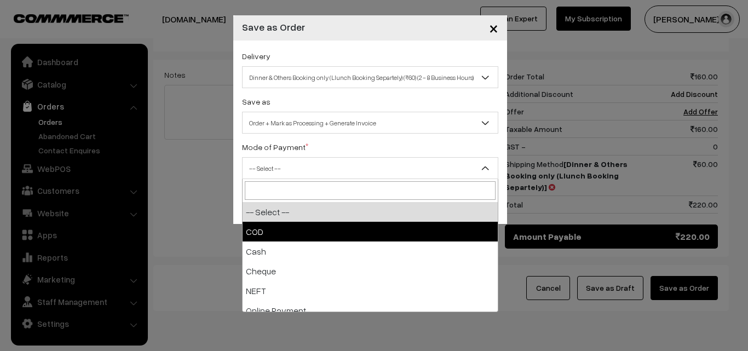
select select "1"
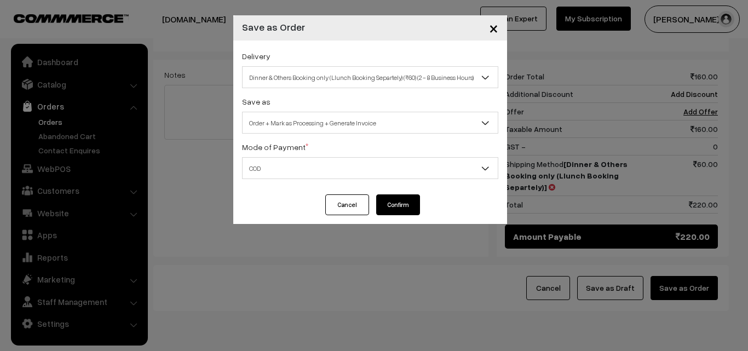
click at [399, 198] on button "Confirm" at bounding box center [398, 204] width 44 height 21
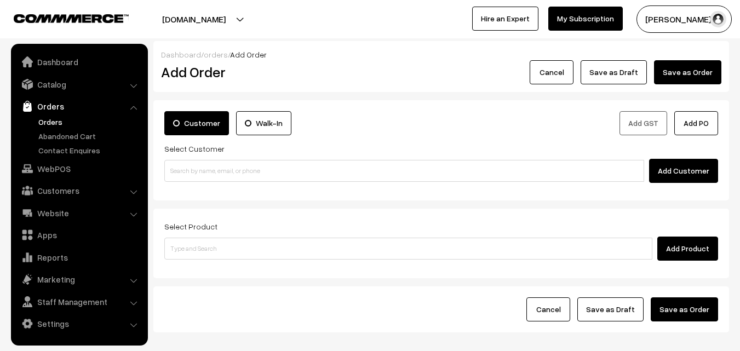
click at [39, 123] on link "Orders" at bounding box center [90, 121] width 108 height 11
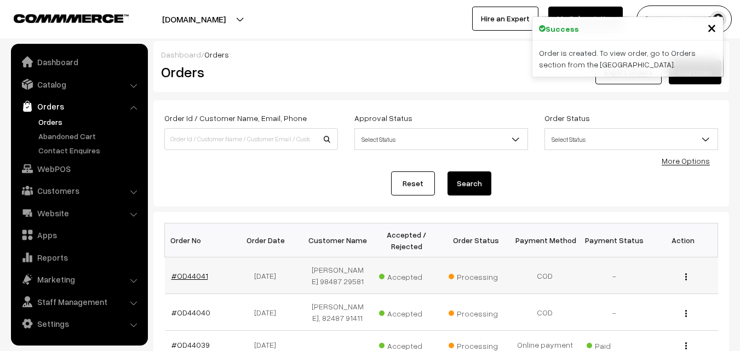
click at [196, 279] on link "#OD44041" at bounding box center [189, 275] width 37 height 9
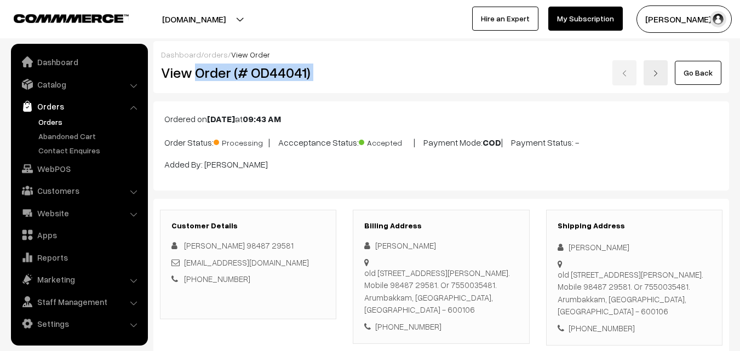
drag, startPoint x: 195, startPoint y: 74, endPoint x: 410, endPoint y: 74, distance: 214.6
click at [410, 74] on div "View Order (# OD44041) Go Back" at bounding box center [441, 72] width 577 height 25
copy div "Order (# OD44041)"
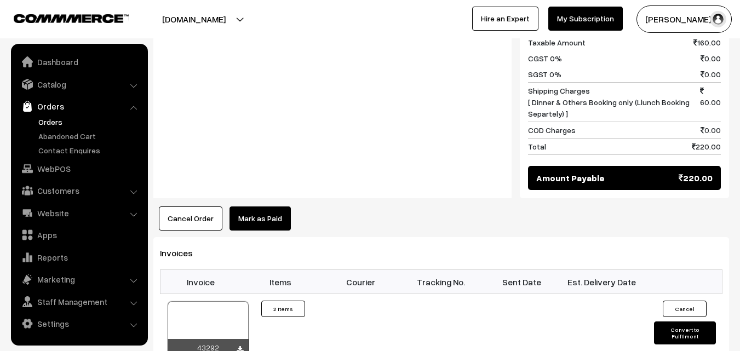
scroll to position [548, 0]
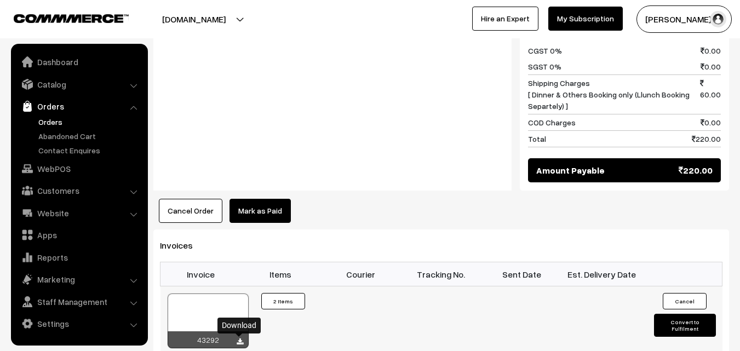
click at [241, 339] on icon at bounding box center [240, 341] width 7 height 7
click at [54, 121] on link "Orders" at bounding box center [90, 121] width 108 height 11
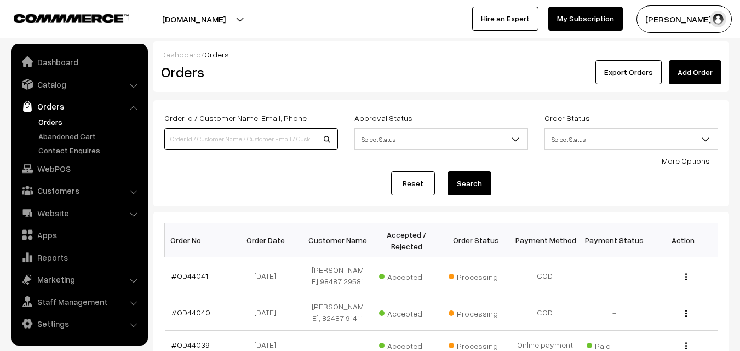
click at [195, 134] on input at bounding box center [251, 139] width 174 height 22
type input "43992"
click at [447, 171] on button "Search" at bounding box center [469, 183] width 44 height 24
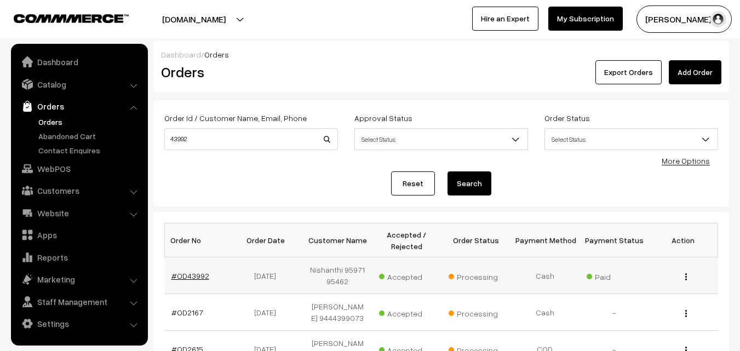
click at [187, 277] on link "#OD43992" at bounding box center [190, 275] width 38 height 9
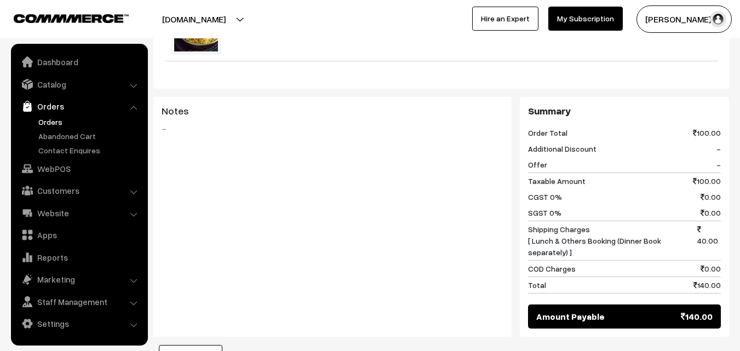
scroll to position [493, 0]
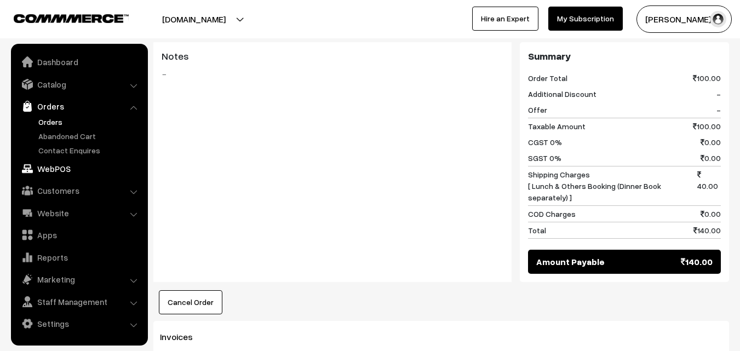
click at [51, 172] on link "WebPOS" at bounding box center [79, 169] width 130 height 20
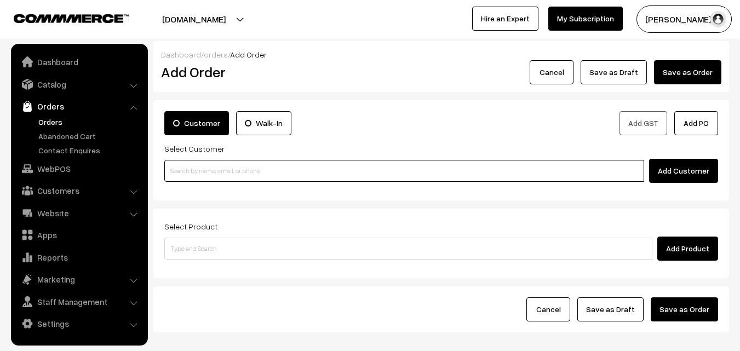
click at [297, 167] on input at bounding box center [404, 171] width 480 height 22
paste input "78455 97926"
type input "G.Magesh 78455 97926 [7845597926]"
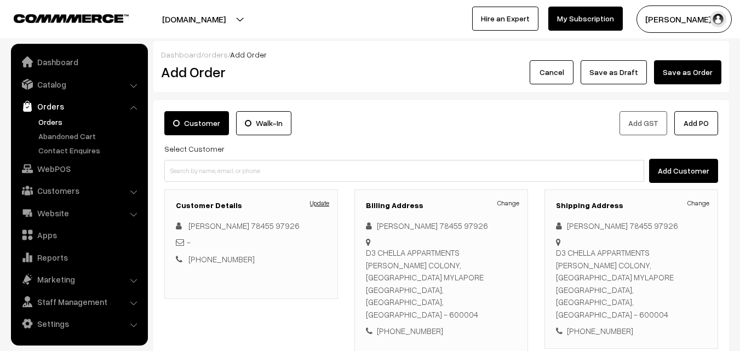
scroll to position [110, 0]
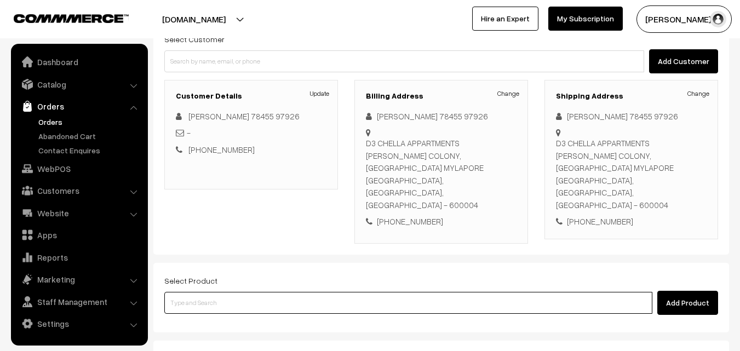
click at [344, 292] on input at bounding box center [408, 303] width 488 height 22
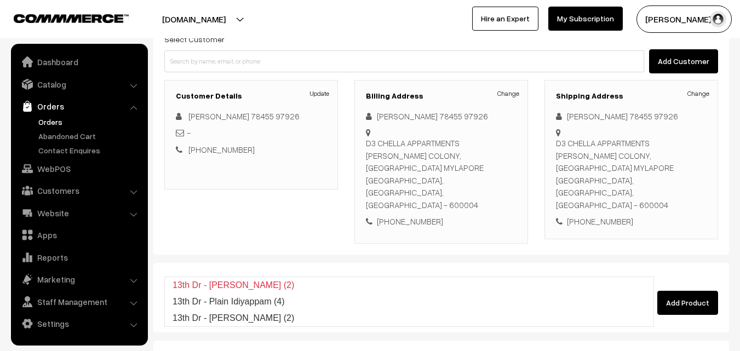
type input "13th Dr - Plain Idiyappam (4)"
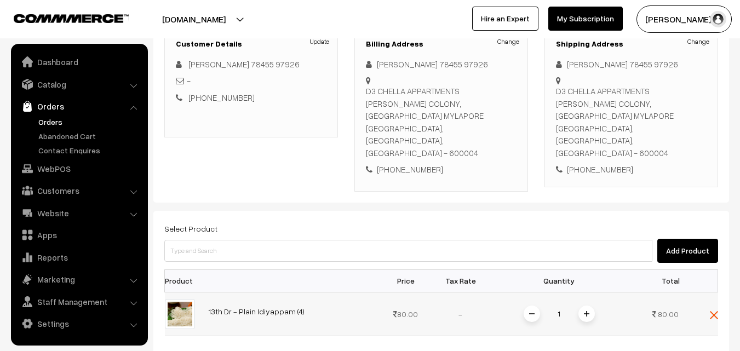
scroll to position [164, 0]
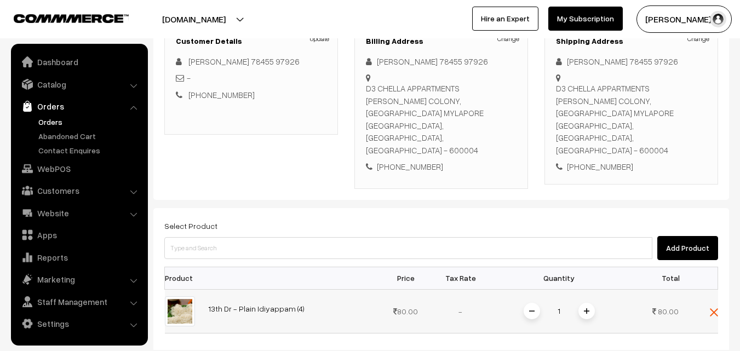
click at [584, 308] on img at bounding box center [586, 310] width 5 height 5
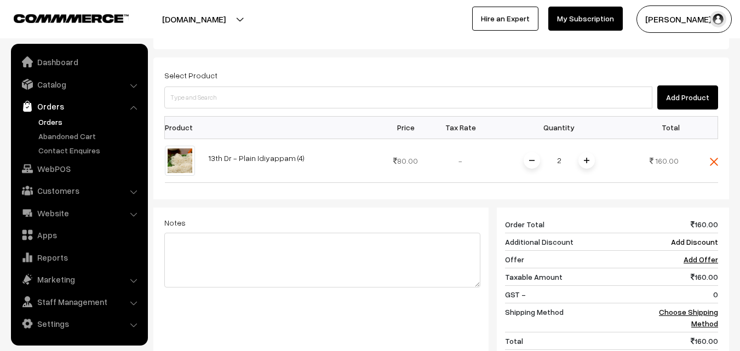
scroll to position [329, 0]
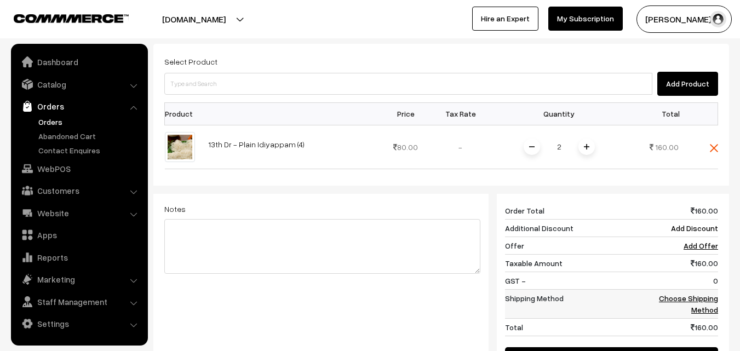
click at [713, 293] on link "Choose Shipping Method" at bounding box center [688, 303] width 59 height 21
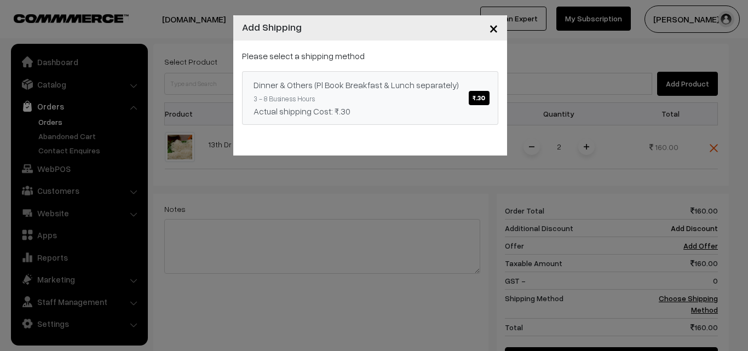
click at [480, 96] on span "₹.30" at bounding box center [479, 98] width 20 height 14
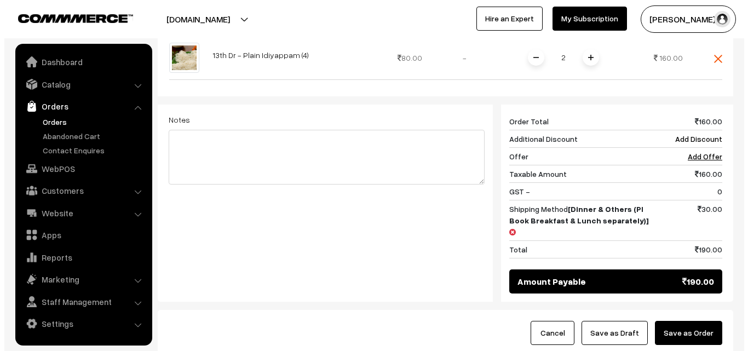
scroll to position [438, 0]
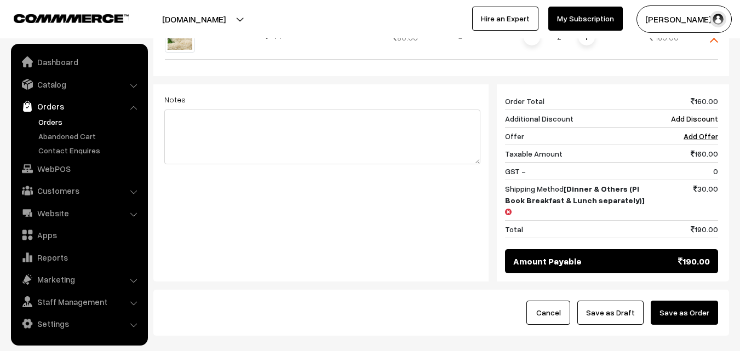
click at [683, 301] on button "Save as Order" at bounding box center [684, 313] width 67 height 24
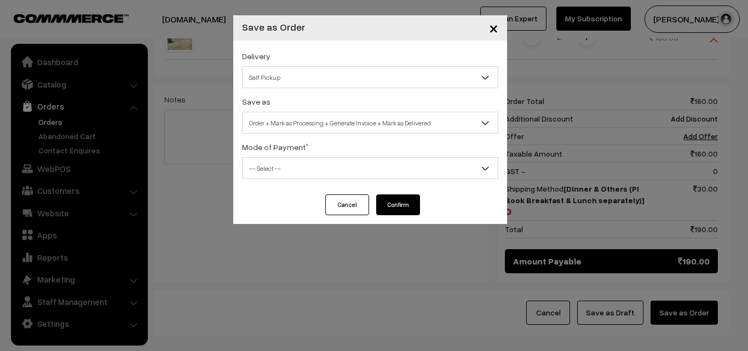
click at [344, 75] on span "Self Pickup" at bounding box center [370, 77] width 255 height 19
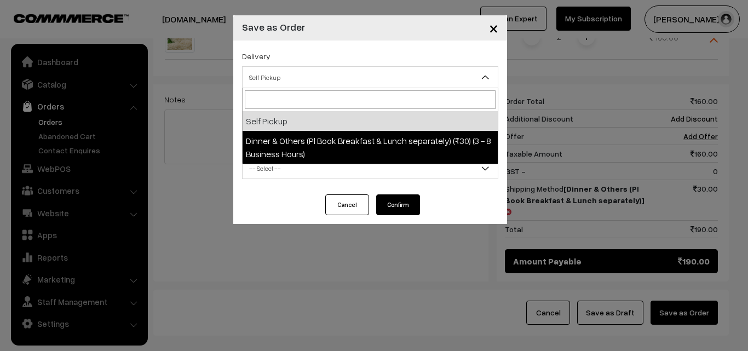
select select "DOP1"
select select "3"
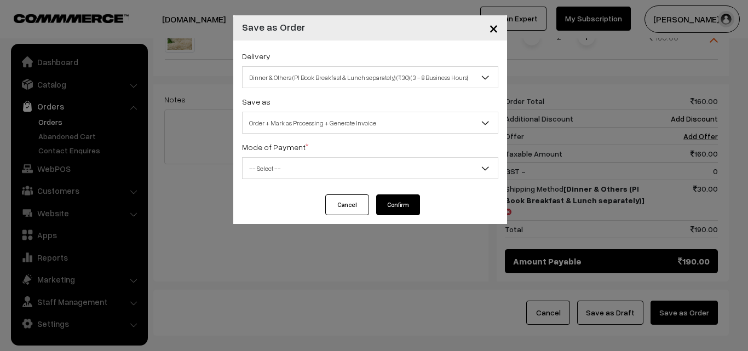
click at [347, 166] on span "-- Select --" at bounding box center [370, 168] width 255 height 19
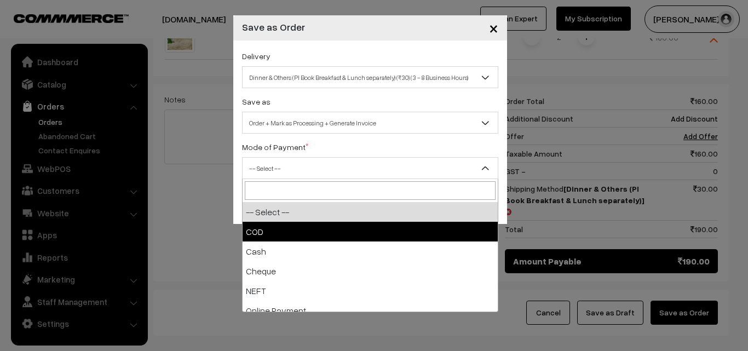
select select "1"
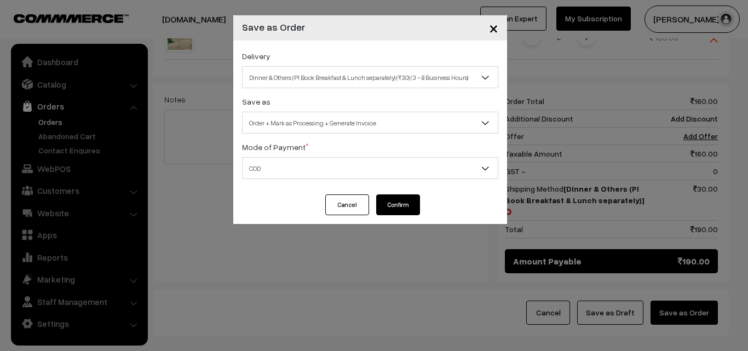
click at [399, 196] on button "Confirm" at bounding box center [398, 204] width 44 height 21
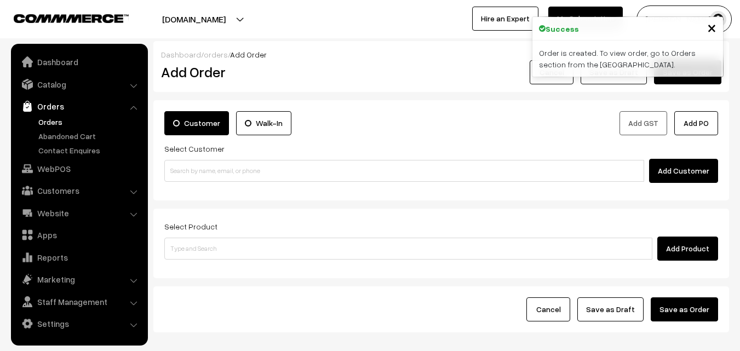
click at [56, 122] on link "Orders" at bounding box center [90, 121] width 108 height 11
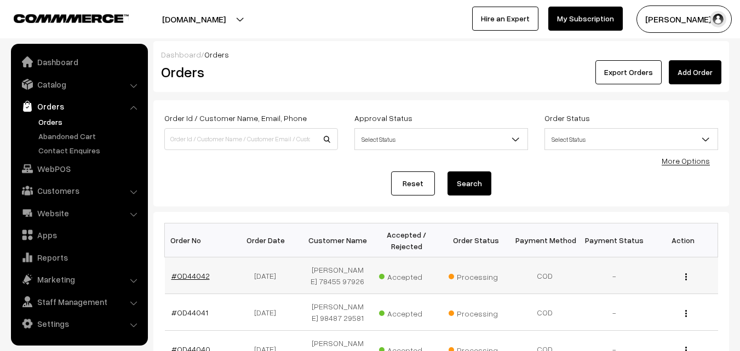
click at [192, 272] on link "#OD44042" at bounding box center [190, 275] width 38 height 9
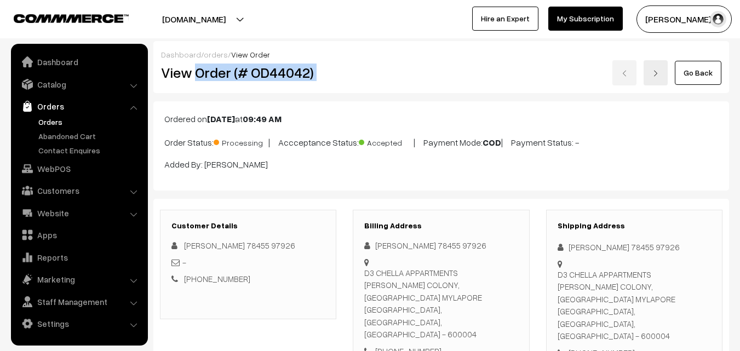
drag, startPoint x: 195, startPoint y: 73, endPoint x: 412, endPoint y: 77, distance: 217.4
click at [412, 77] on div "View Order (# OD44042) Go Back" at bounding box center [441, 72] width 577 height 25
copy div "Order (# OD44042)"
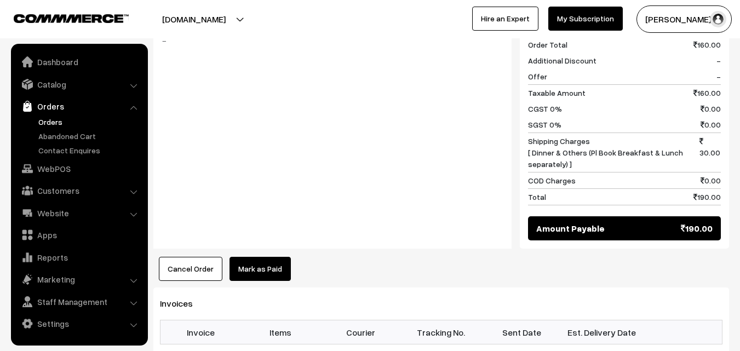
scroll to position [602, 0]
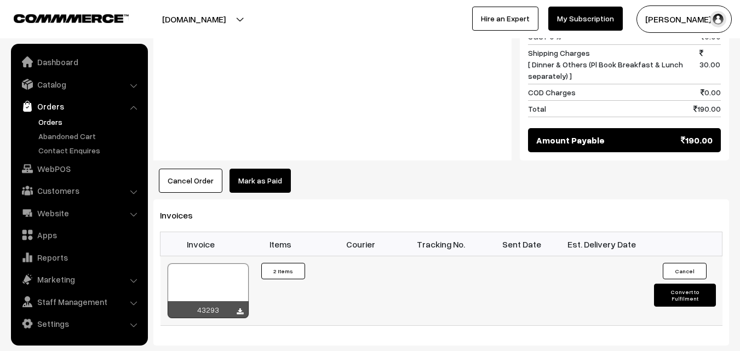
click at [237, 307] on div at bounding box center [240, 312] width 7 height 11
click at [240, 308] on icon at bounding box center [240, 311] width 7 height 7
click at [50, 169] on link "WebPOS" at bounding box center [79, 169] width 130 height 20
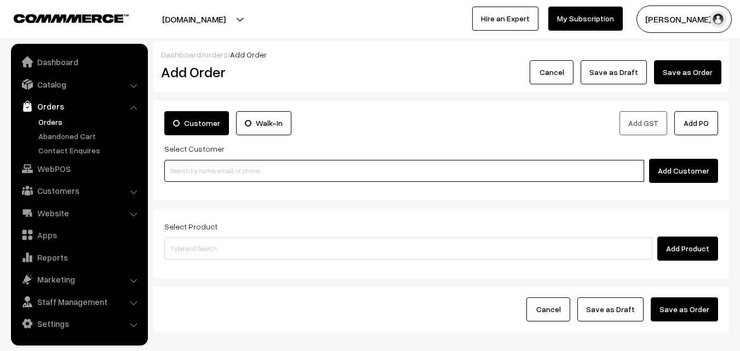
click at [187, 173] on input at bounding box center [404, 171] width 480 height 22
paste input "89399 13360"
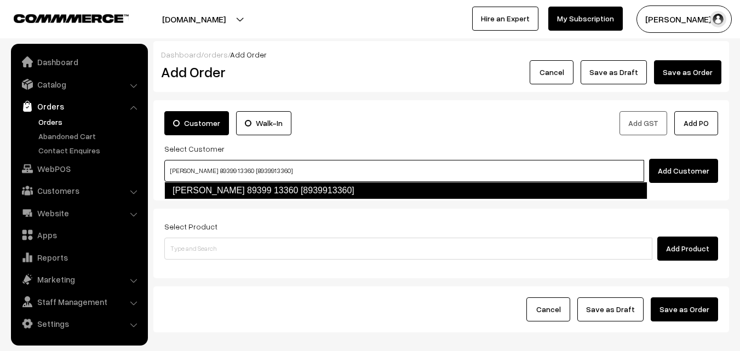
type input "[PERSON_NAME] 89399 13360 [8939913360]"
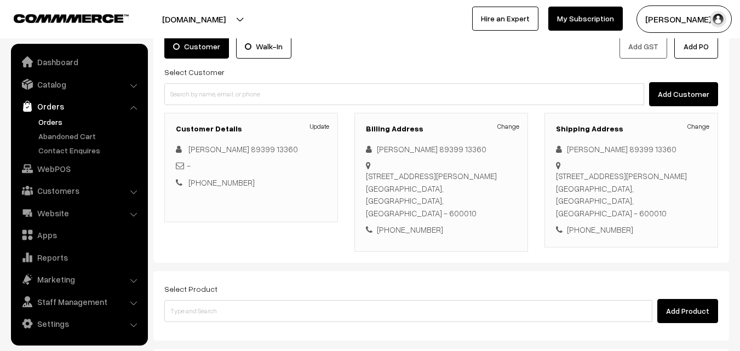
scroll to position [110, 0]
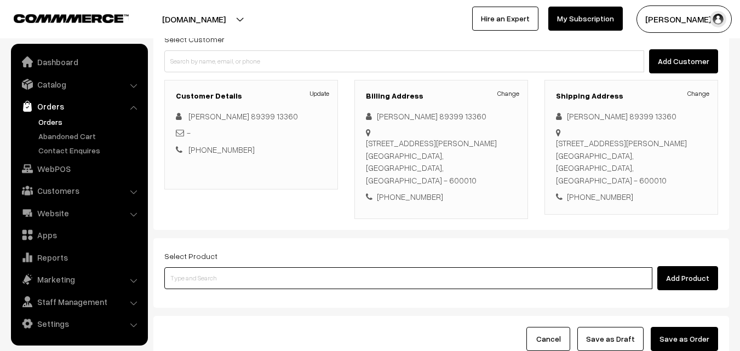
click at [264, 275] on input at bounding box center [408, 278] width 488 height 22
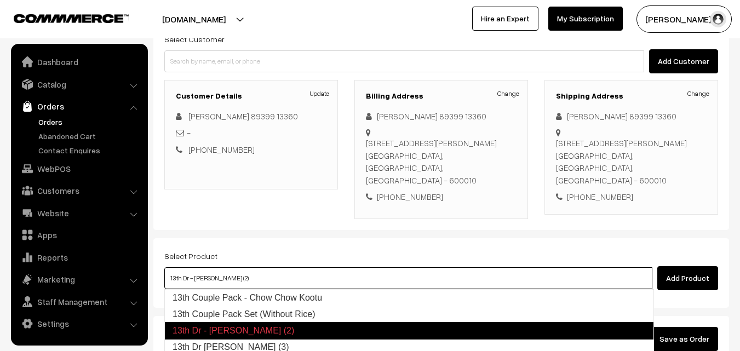
type input "13th Dr Chappathi (3)"
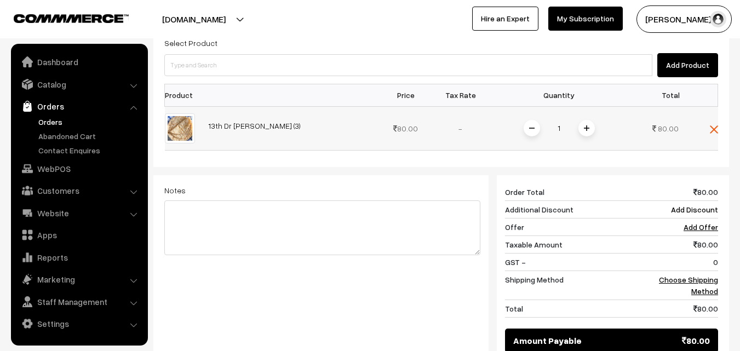
scroll to position [329, 0]
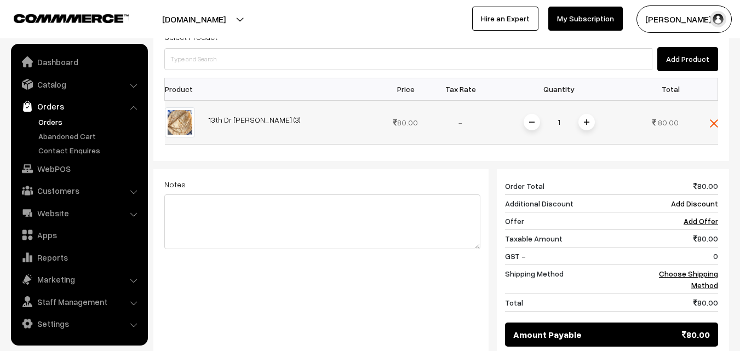
click at [589, 122] on img at bounding box center [586, 121] width 5 height 5
click at [697, 275] on link "Choose Shipping Method" at bounding box center [688, 279] width 59 height 21
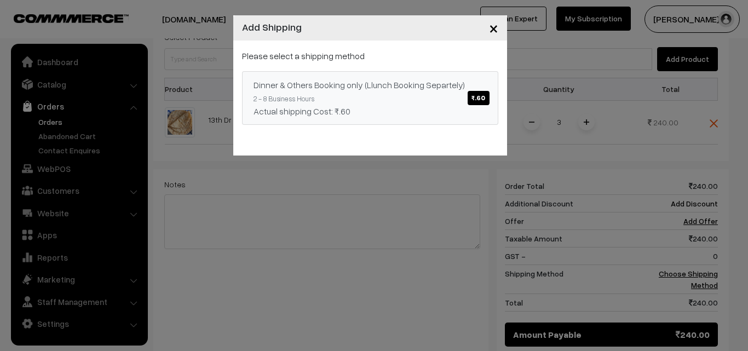
click at [479, 93] on span "₹.60" at bounding box center [478, 98] width 21 height 14
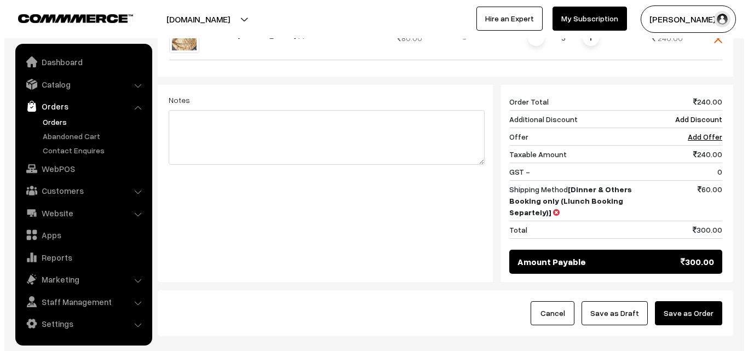
scroll to position [438, 0]
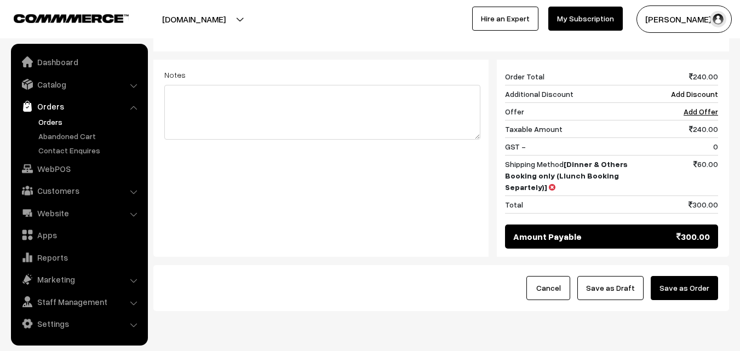
click at [698, 292] on button "Save as Order" at bounding box center [684, 288] width 67 height 24
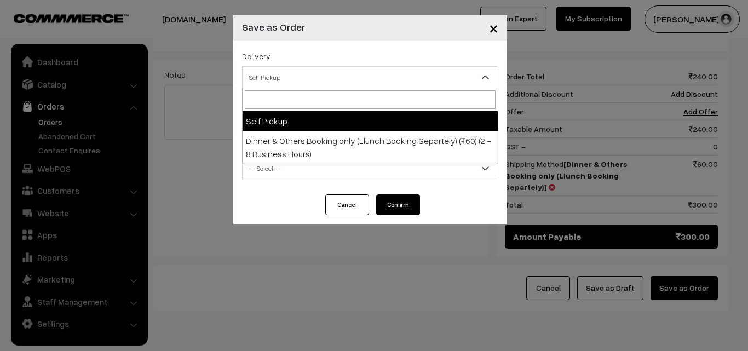
click at [403, 79] on span "Self Pickup" at bounding box center [370, 77] width 255 height 19
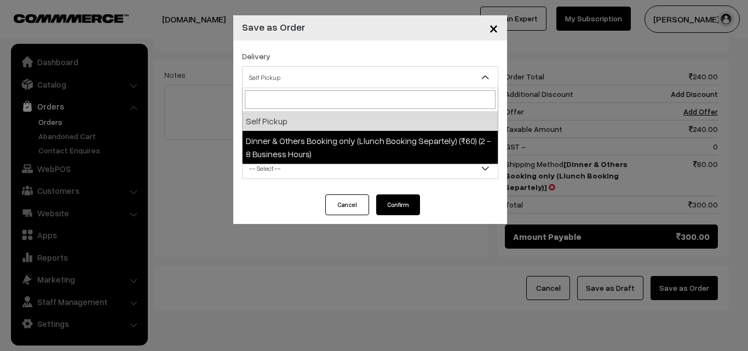
select select "DOB3"
select select "3"
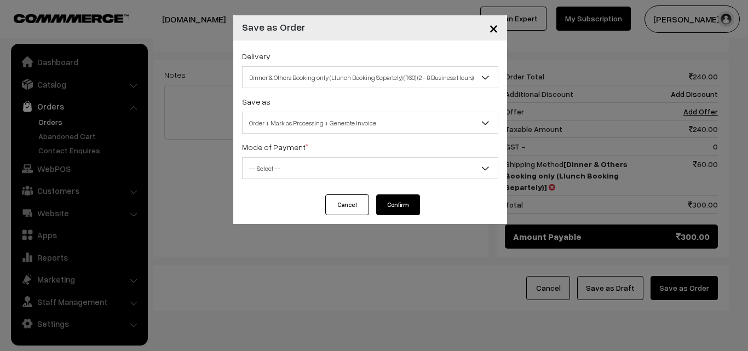
click at [405, 166] on span "-- Select --" at bounding box center [370, 168] width 255 height 19
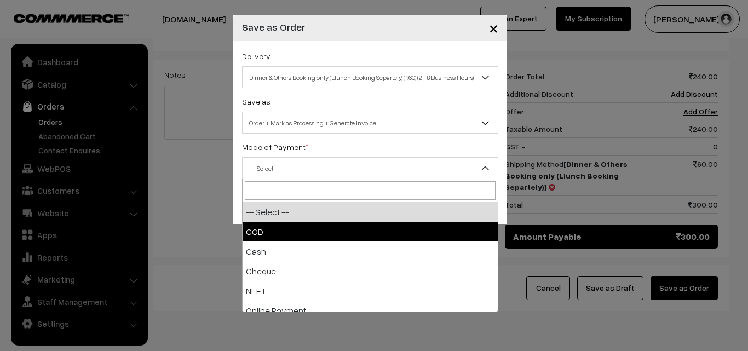
select select "1"
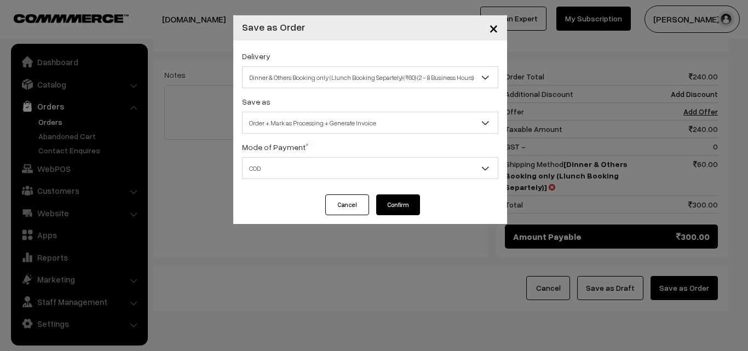
click at [415, 199] on button "Confirm" at bounding box center [398, 204] width 44 height 21
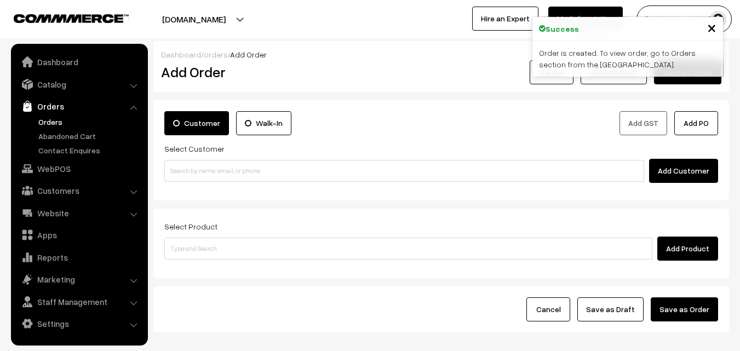
click at [49, 119] on link "Orders" at bounding box center [90, 121] width 108 height 11
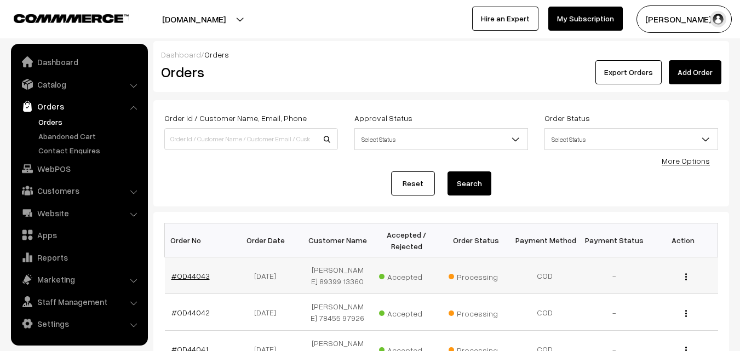
click at [203, 277] on link "#OD44043" at bounding box center [190, 275] width 38 height 9
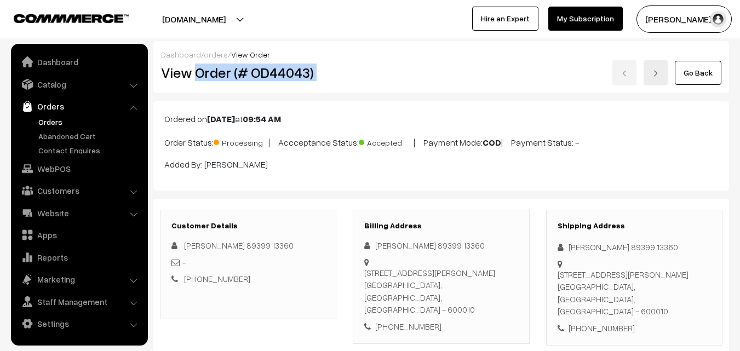
drag, startPoint x: 195, startPoint y: 74, endPoint x: 346, endPoint y: 77, distance: 150.6
click at [346, 77] on div "View Order (# OD44043) Go Back" at bounding box center [441, 72] width 577 height 25
copy div "Order (# OD44043)"
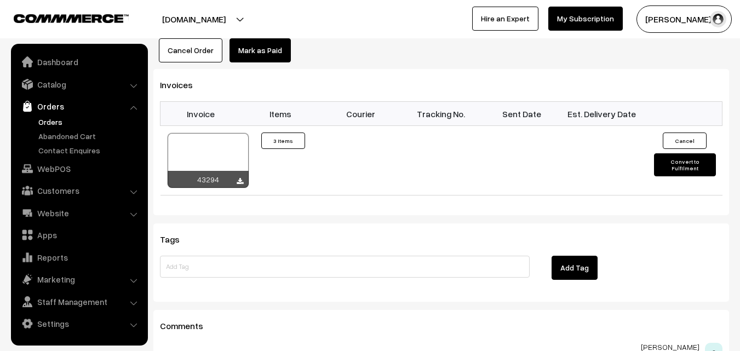
scroll to position [767, 0]
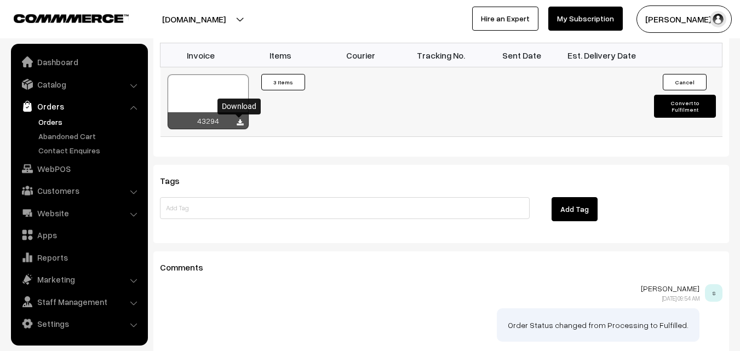
click at [239, 124] on icon at bounding box center [240, 122] width 7 height 7
click at [57, 171] on link "WebPOS" at bounding box center [79, 169] width 130 height 20
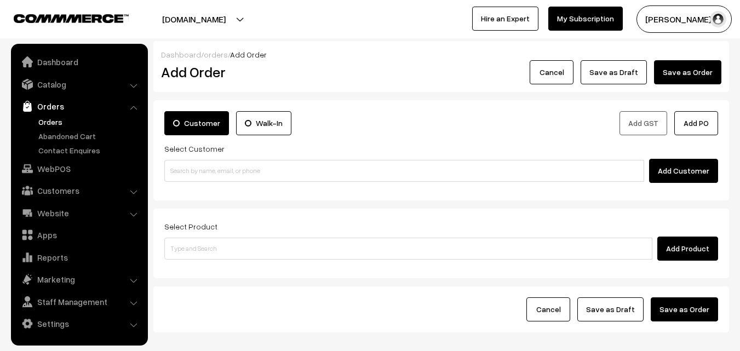
click at [260, 121] on label "Walk-In" at bounding box center [263, 123] width 55 height 24
click at [0, 0] on input "Walk-In" at bounding box center [0, 0] width 0 height 0
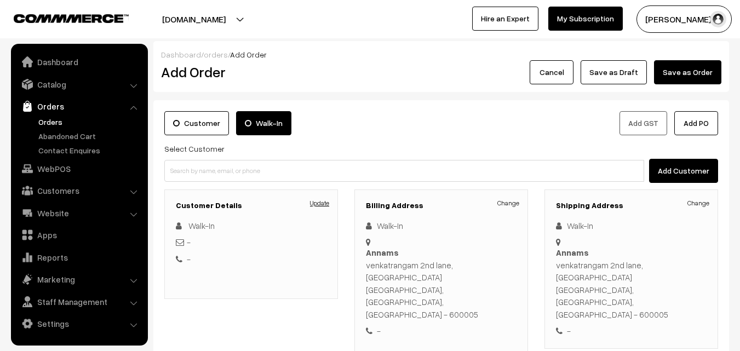
click at [324, 206] on link "Update" at bounding box center [319, 203] width 19 height 10
type input "Walk-In"
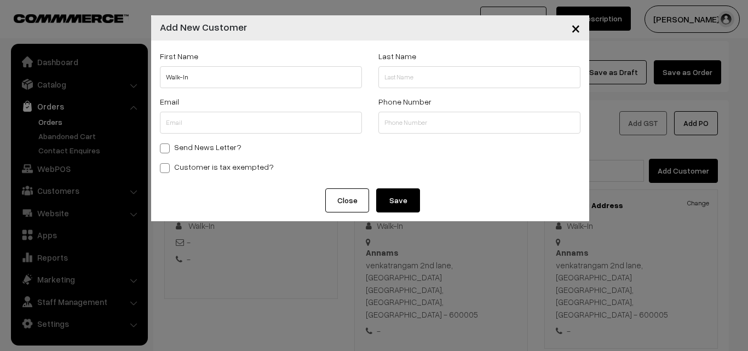
click at [578, 34] on span "×" at bounding box center [575, 28] width 9 height 20
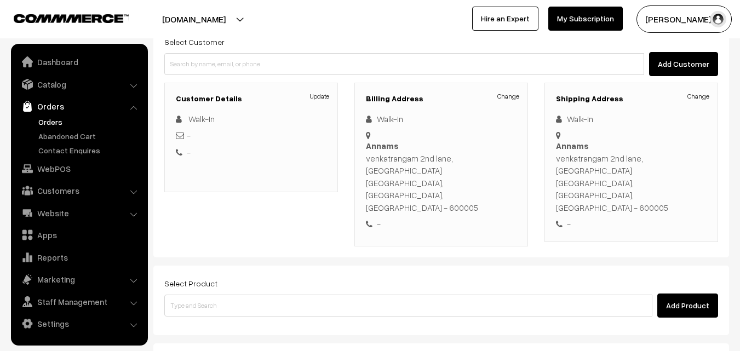
scroll to position [164, 0]
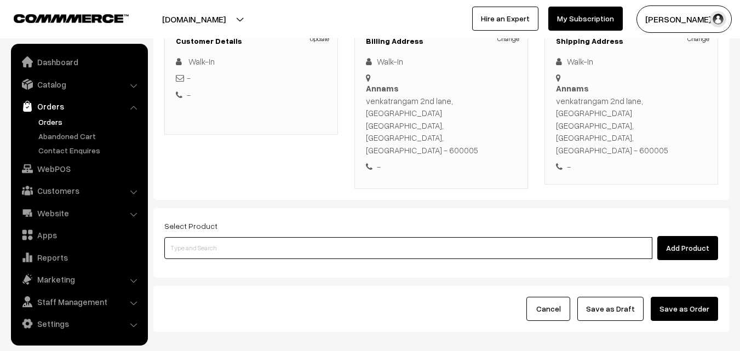
click at [384, 237] on input at bounding box center [408, 248] width 488 height 22
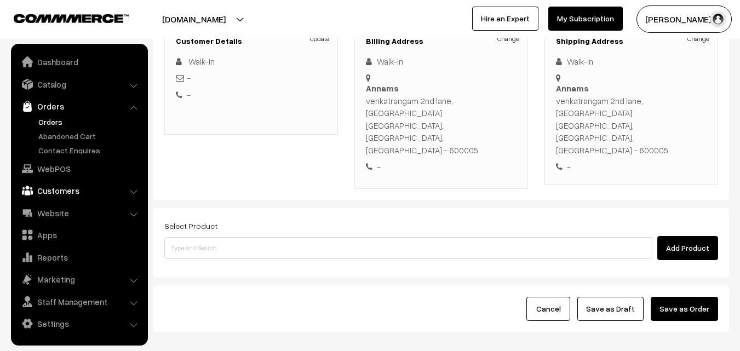
click at [56, 194] on link "Customers" at bounding box center [79, 191] width 130 height 20
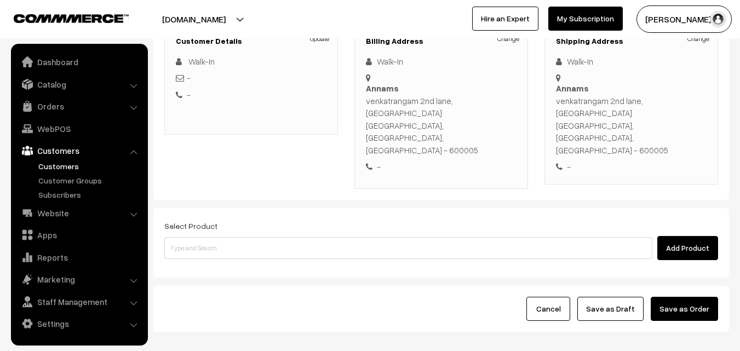
click at [61, 167] on link "Customers" at bounding box center [90, 165] width 108 height 11
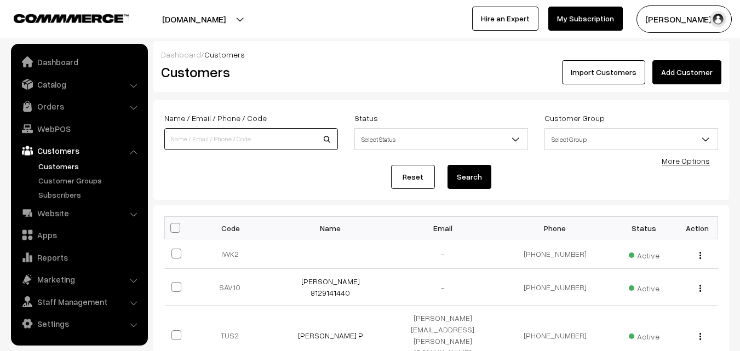
click at [239, 142] on input at bounding box center [251, 139] width 174 height 22
paste input "89397 11403"
type input "8939711403"
click at [447, 165] on button "Search" at bounding box center [469, 177] width 44 height 24
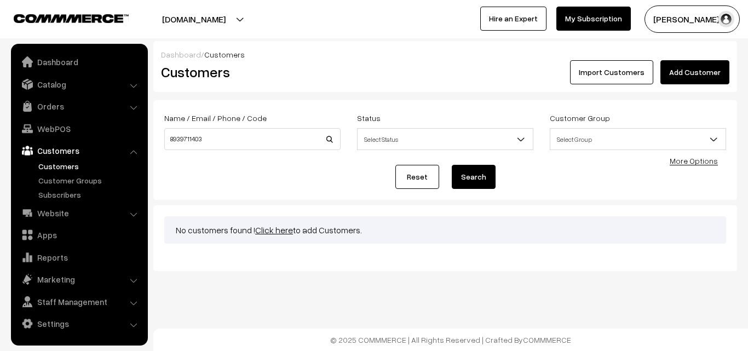
click at [50, 164] on link "Customers" at bounding box center [90, 165] width 108 height 11
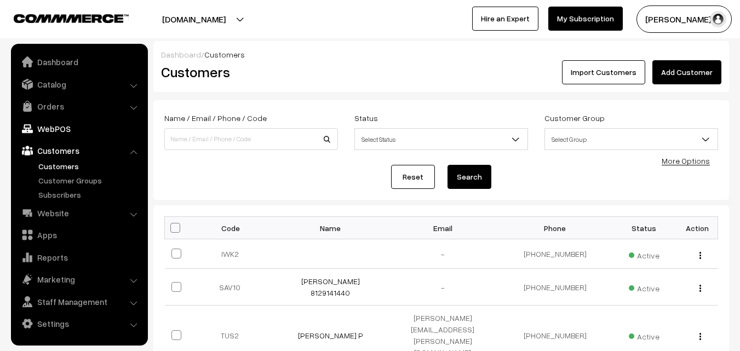
click at [54, 129] on link "WebPOS" at bounding box center [79, 129] width 130 height 20
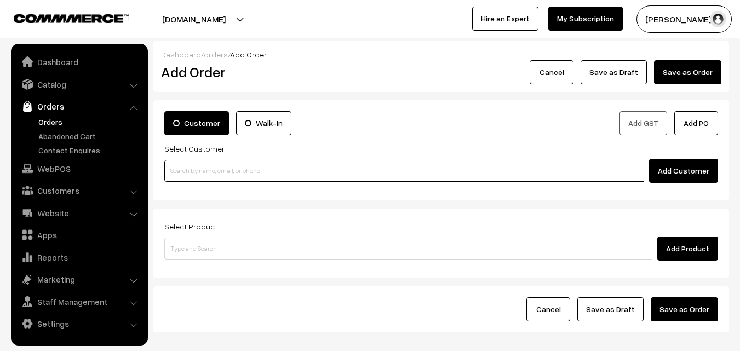
click at [202, 172] on input at bounding box center [404, 171] width 480 height 22
paste input "98863 90952"
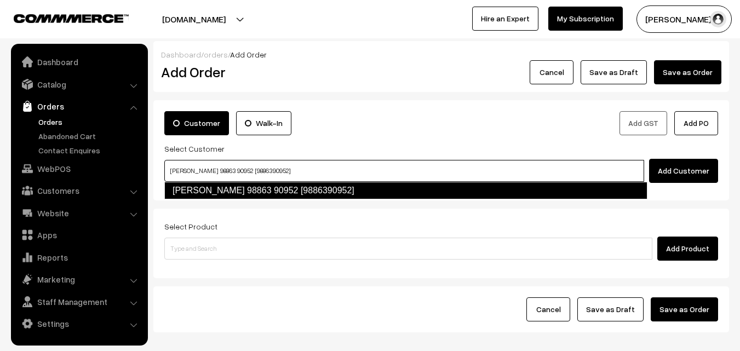
type input "[PERSON_NAME] 98863 90952 [9886390952]"
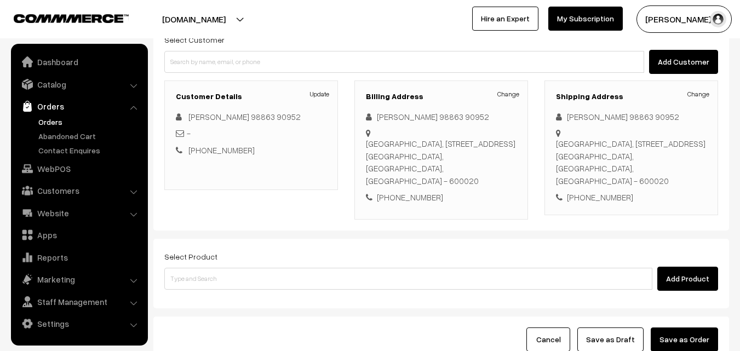
scroll to position [110, 0]
drag, startPoint x: 461, startPoint y: 181, endPoint x: 489, endPoint y: 181, distance: 28.5
click at [489, 181] on div "Tower of Adyar, Flat No 804, 8th Floor New #107 to 109,, Old #38 to 39, LB Road…" at bounding box center [441, 161] width 151 height 49
copy div "600020"
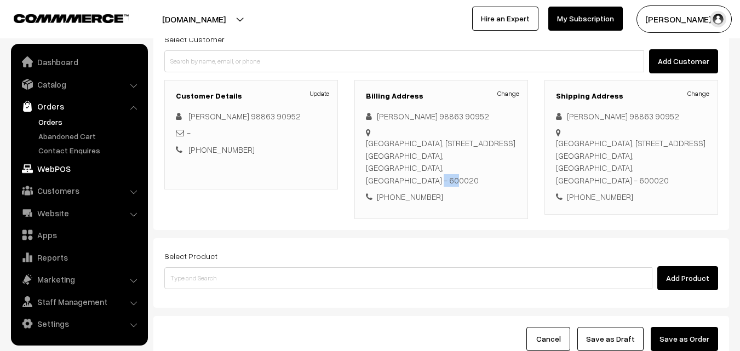
click at [59, 165] on link "WebPOS" at bounding box center [79, 169] width 130 height 20
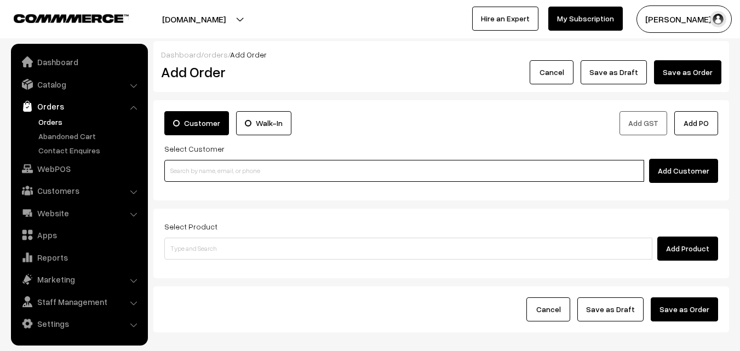
click at [176, 171] on input at bounding box center [404, 171] width 480 height 22
paste input "98843 07898"
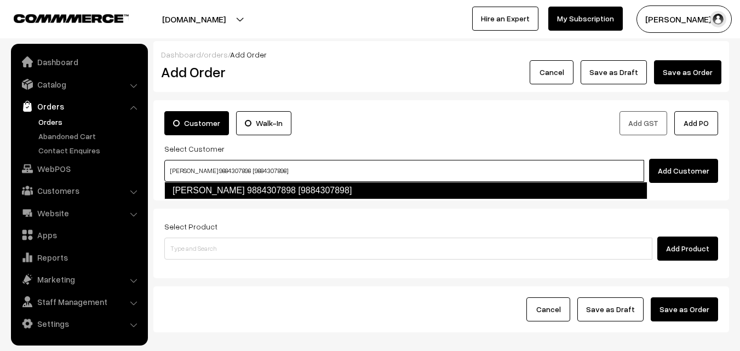
type input "[PERSON_NAME] 9884307898 [9884307898]"
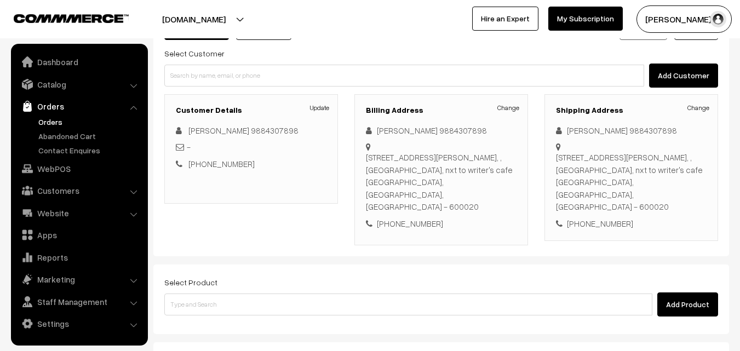
scroll to position [110, 0]
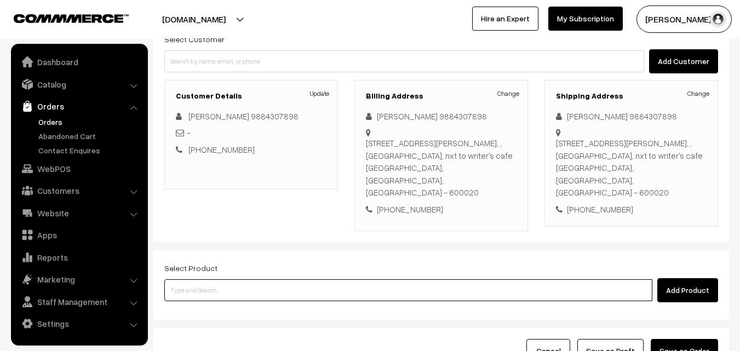
click at [290, 279] on input at bounding box center [408, 290] width 488 height 22
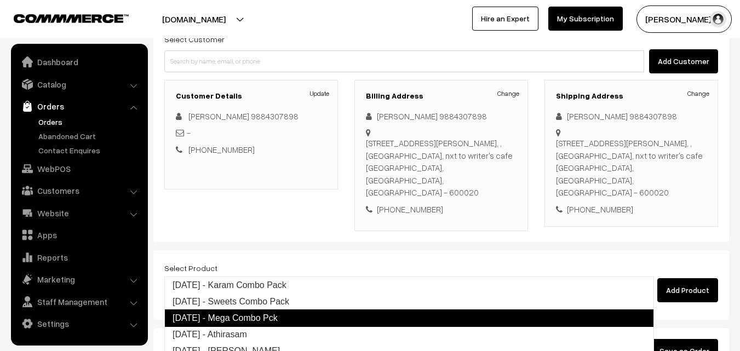
type input "[DATE] - Athirasam"
